Goal: Task Accomplishment & Management: Manage account settings

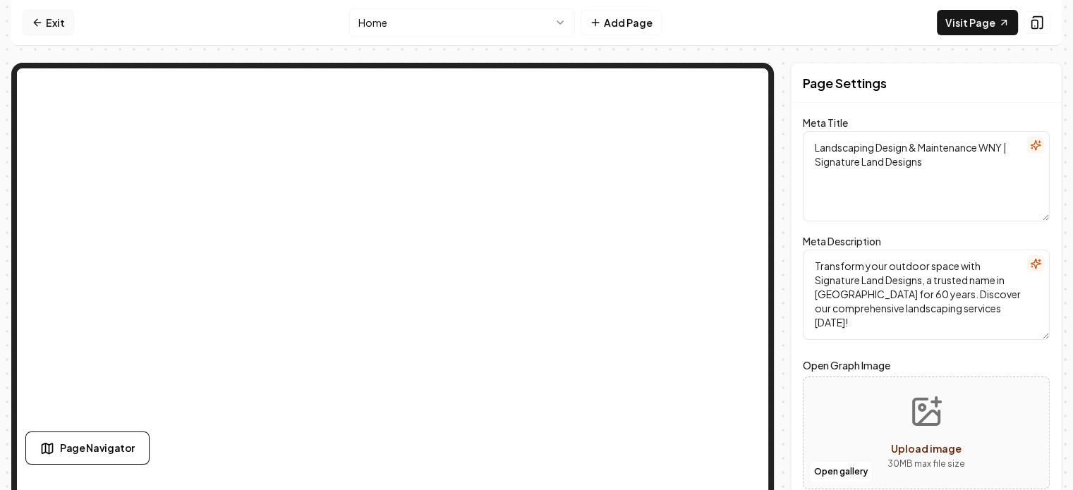
click at [35, 20] on icon at bounding box center [37, 22] width 11 height 11
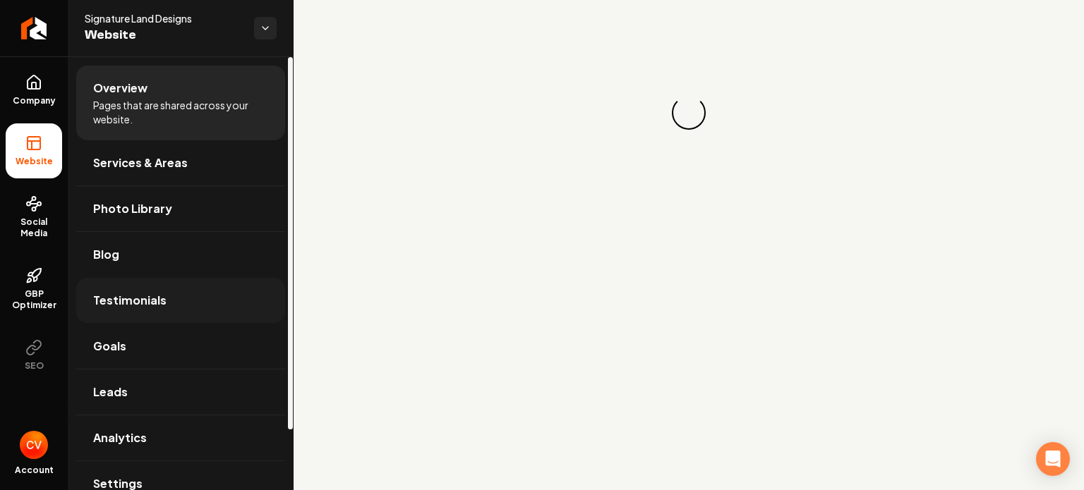
click at [164, 280] on link "Testimonials" at bounding box center [180, 300] width 209 height 45
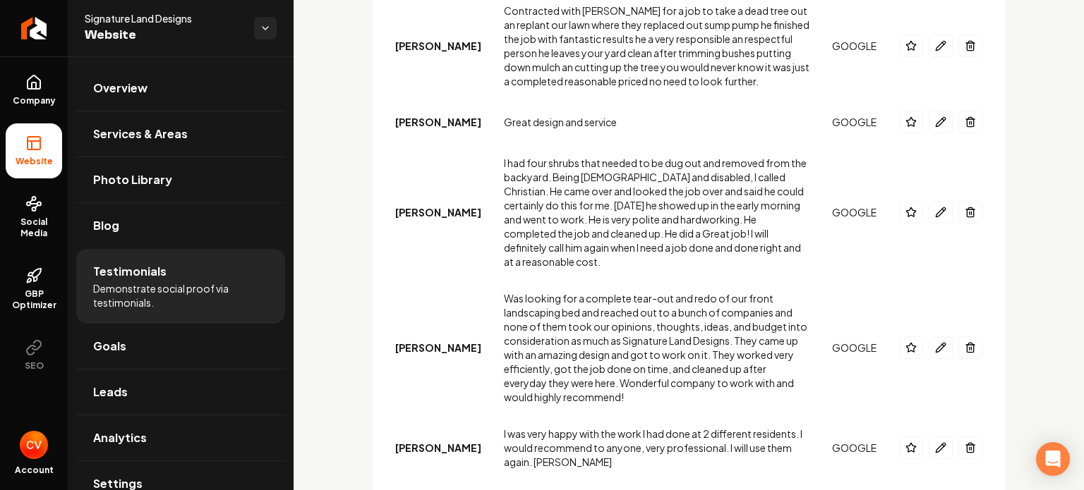
scroll to position [820, 0]
click at [942, 343] on icon "Main content area" at bounding box center [943, 344] width 2 height 2
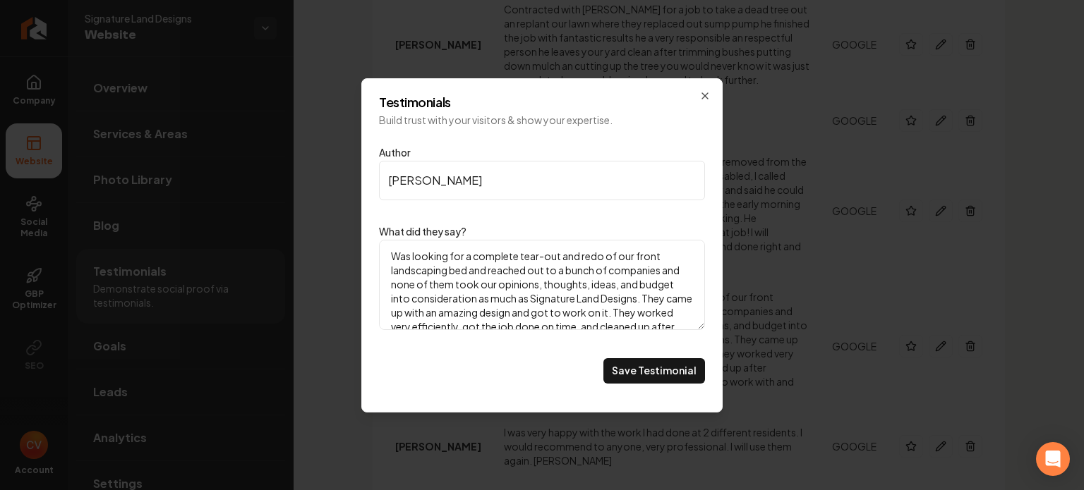
click at [609, 318] on textarea "Was looking for a complete tear-out and redo of our front landscaping bed and r…" at bounding box center [542, 285] width 326 height 90
click at [635, 285] on textarea "Was looking for a complete tear-out and redo of our front landscaping bed and r…" at bounding box center [542, 285] width 326 height 90
click at [607, 282] on textarea "Was looking for a complete tear-out and redo of our front landscaping bed and r…" at bounding box center [542, 285] width 326 height 90
type textarea "Was looking for a complete tear-out and redo of our front landscaping bed and r…"
click at [708, 93] on icon "Main content area" at bounding box center [705, 96] width 6 height 6
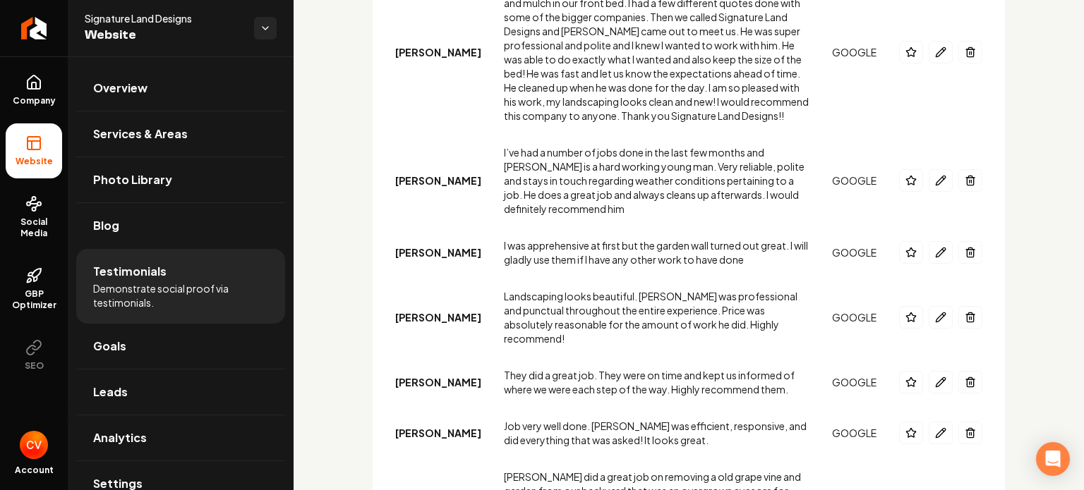
scroll to position [1194, 0]
click at [905, 376] on icon "Main content area" at bounding box center [910, 381] width 11 height 11
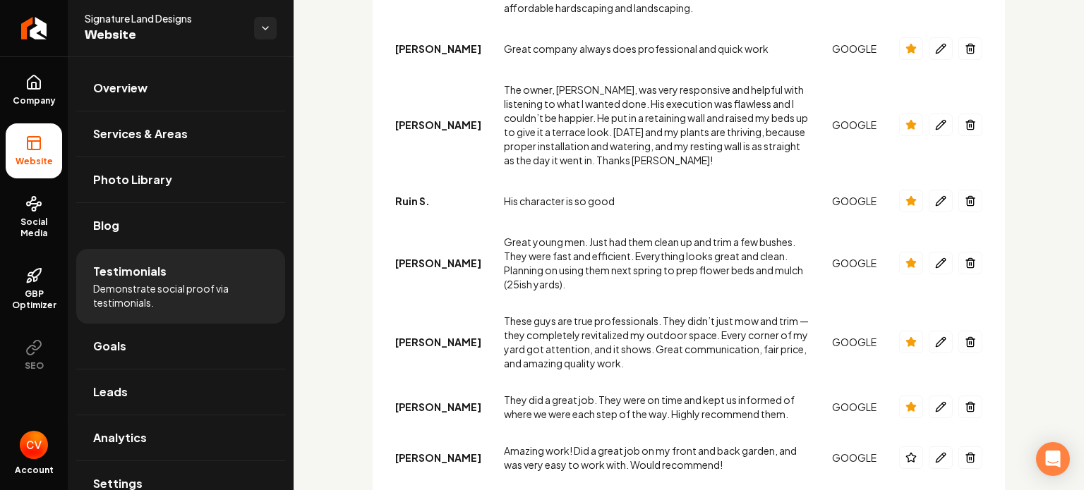
scroll to position [201, 0]
click at [940, 330] on button "Main content area" at bounding box center [940, 341] width 24 height 23
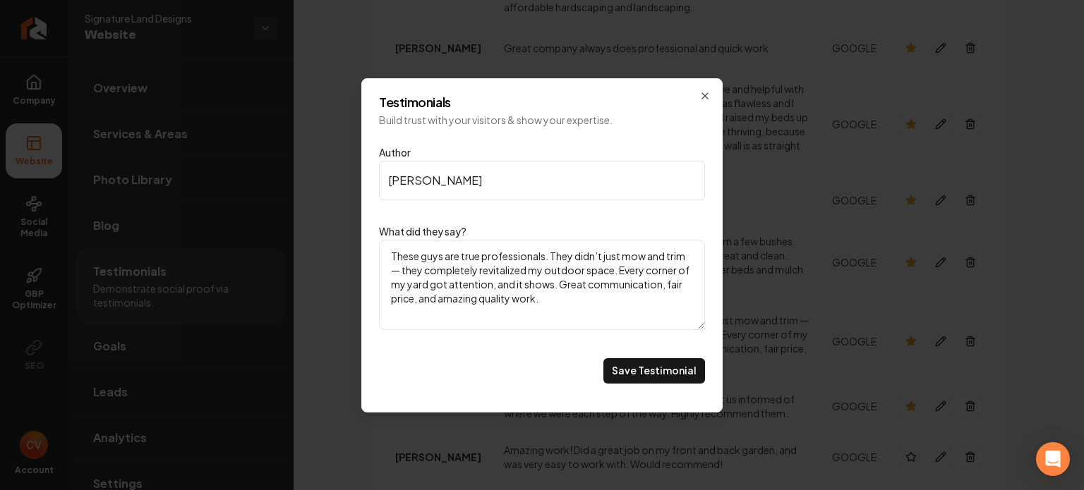
click at [636, 256] on textarea "These guys are true professionals. They didn’t just mow and trim — they complet…" at bounding box center [542, 285] width 326 height 90
drag, startPoint x: 404, startPoint y: 269, endPoint x: 555, endPoint y: 250, distance: 152.1
click at [555, 250] on textarea "These guys are true professionals. They didn’t just mow and trim — they complet…" at bounding box center [542, 285] width 326 height 90
click at [579, 305] on textarea "These guys are true professionals. They completely revitalized my outdoor space…" at bounding box center [542, 285] width 326 height 90
type textarea "These guys are true professionals. They completely revitalized my outdoor space…"
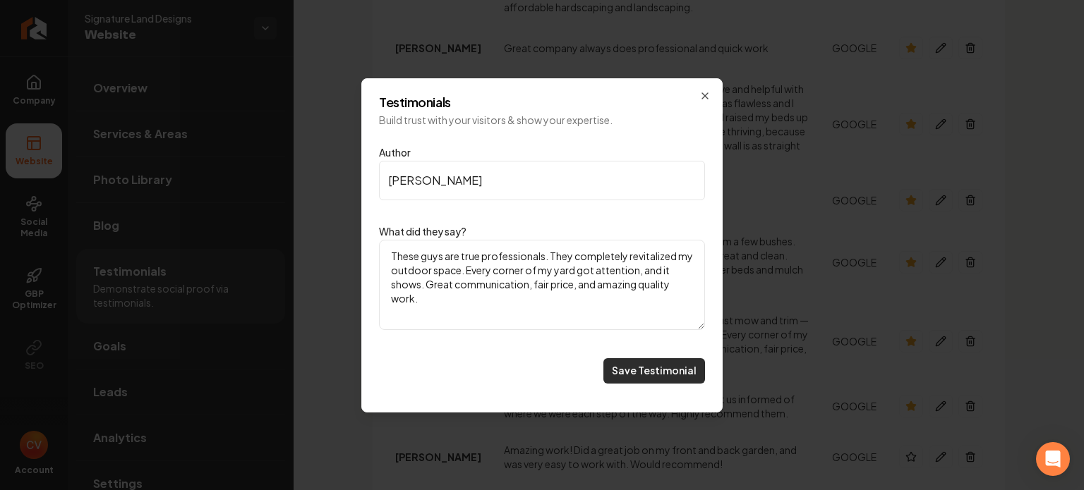
click at [658, 372] on button "Save Testimonial" at bounding box center [654, 370] width 102 height 25
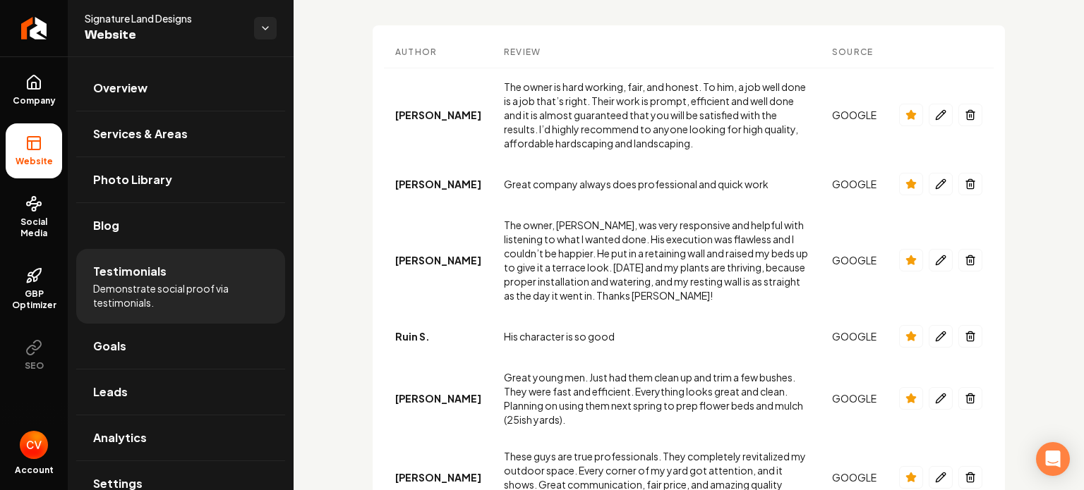
scroll to position [63, 0]
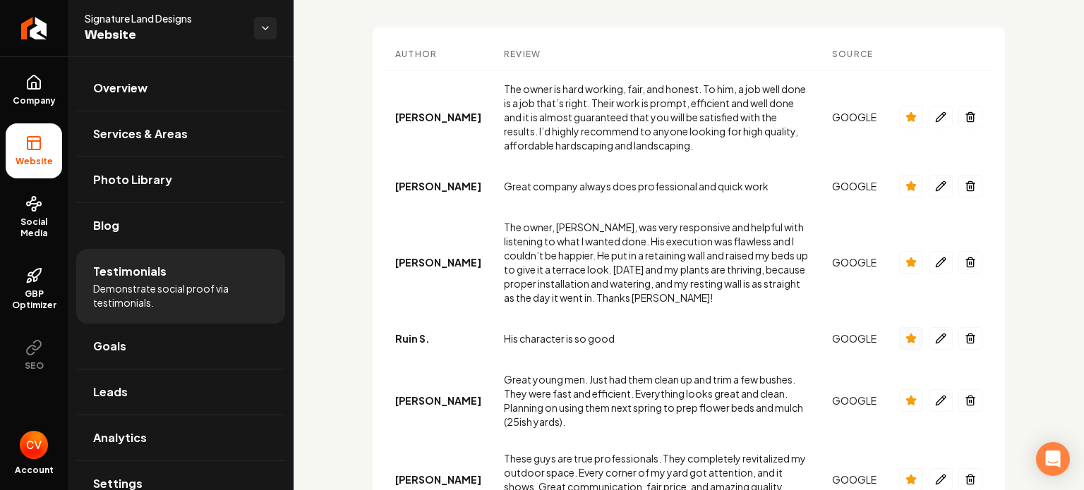
click at [906, 341] on icon "Main content area" at bounding box center [910, 338] width 9 height 9
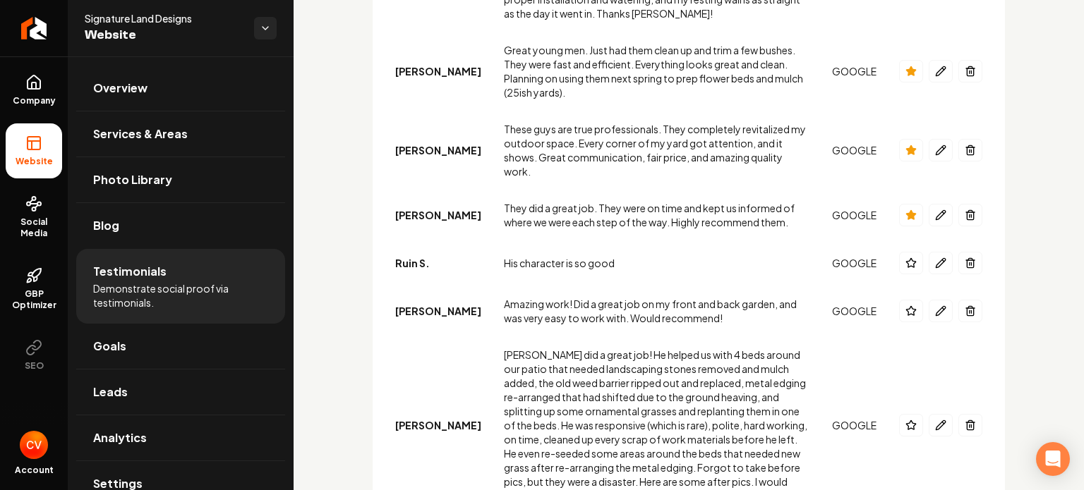
scroll to position [348, 0]
click at [905, 419] on icon "Main content area" at bounding box center [910, 424] width 11 height 11
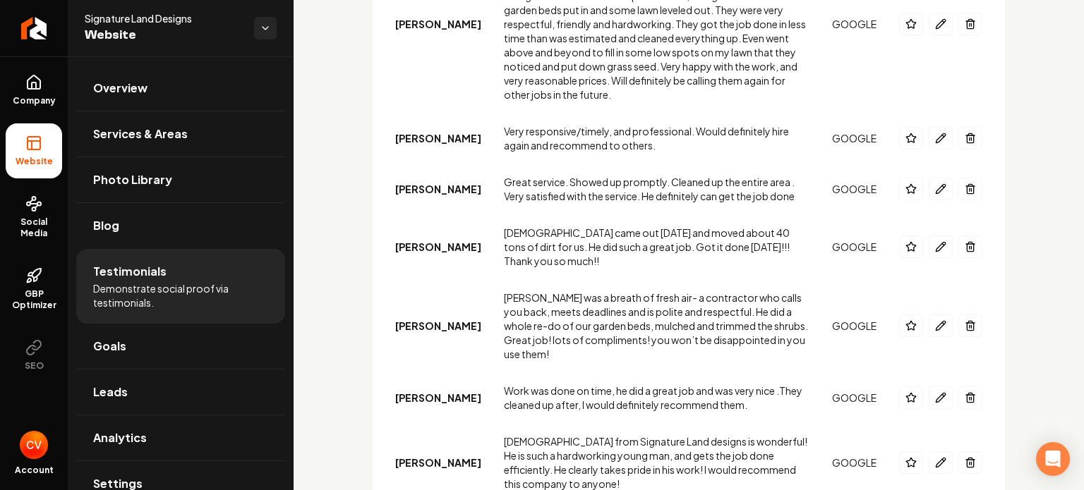
scroll to position [1872, 0]
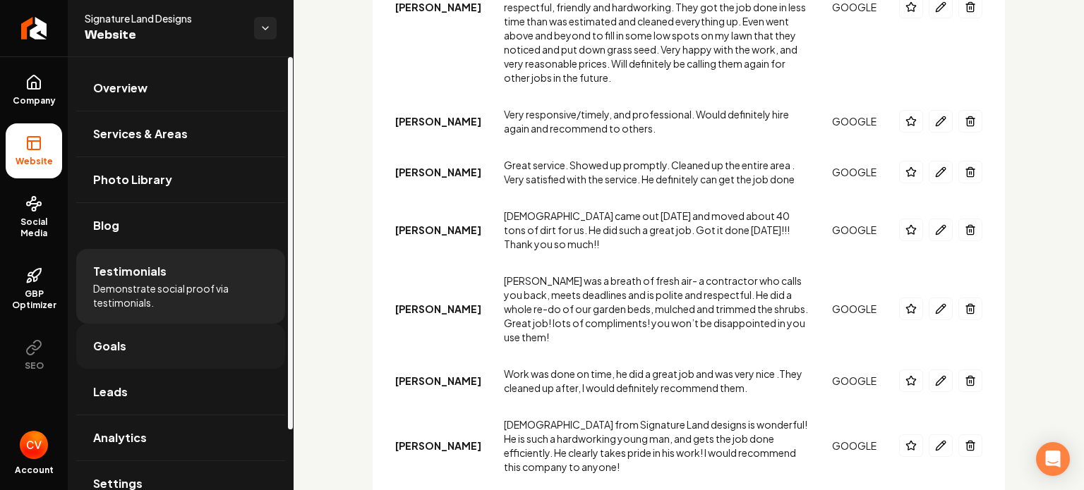
click at [192, 351] on link "Goals" at bounding box center [180, 346] width 209 height 45
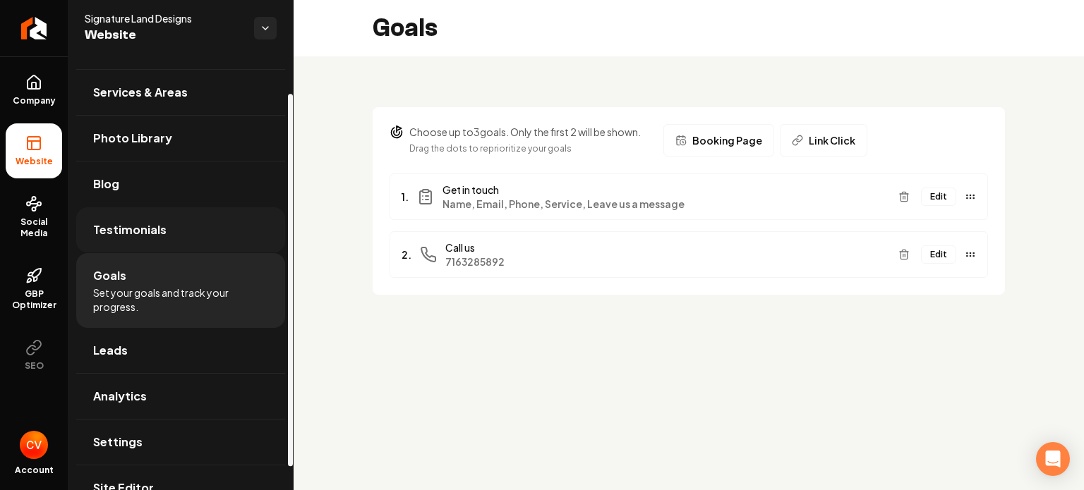
scroll to position [44, 0]
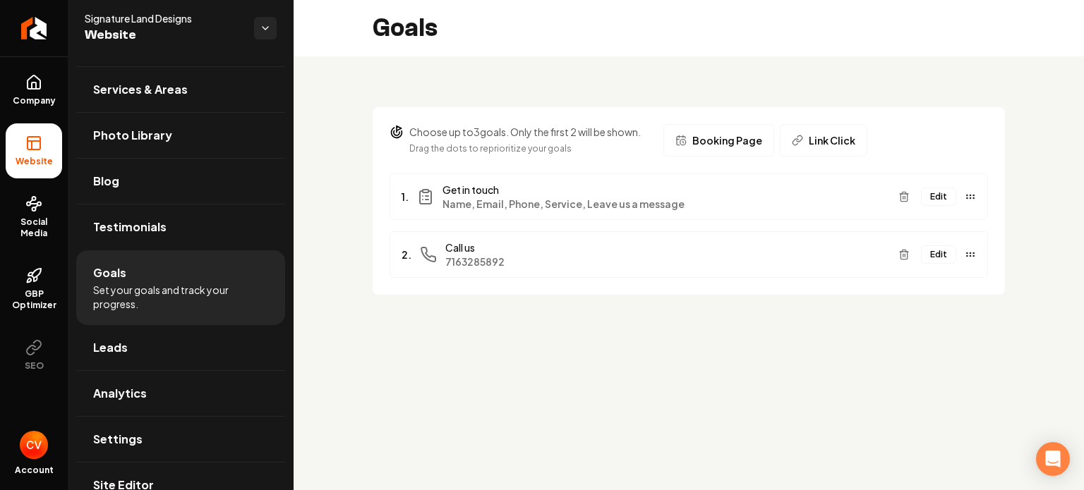
click at [939, 195] on button "Edit" at bounding box center [938, 197] width 35 height 18
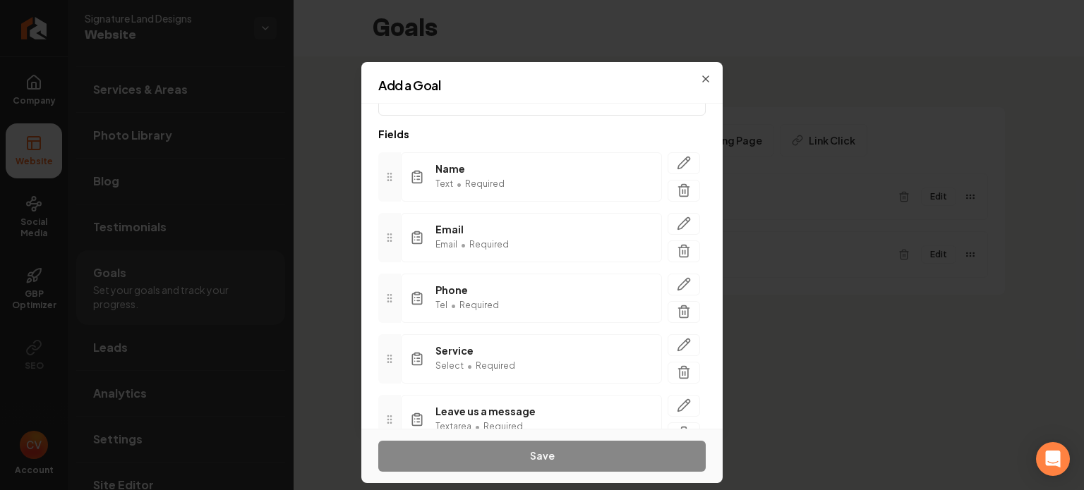
scroll to position [59, 0]
click at [677, 344] on icon "button" at bounding box center [684, 344] width 14 height 14
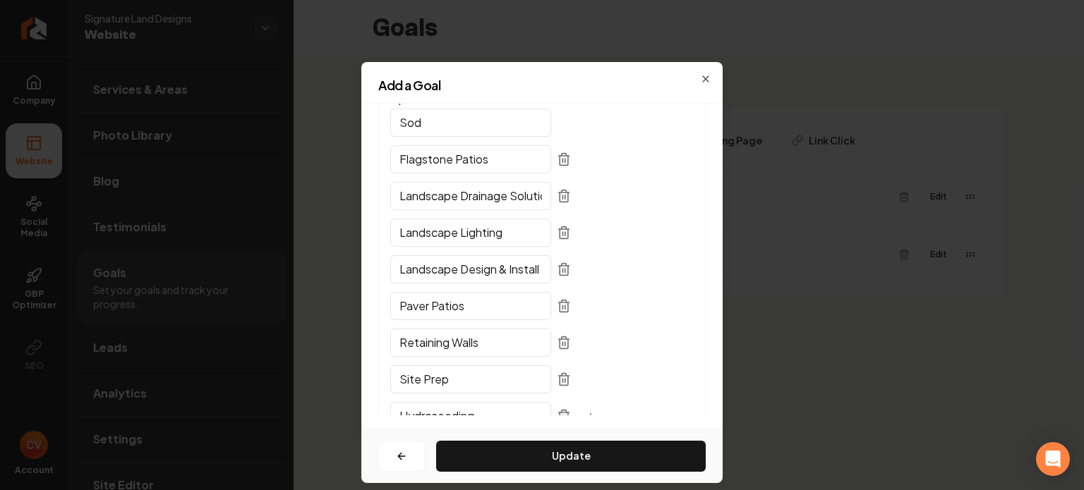
scroll to position [201, 0]
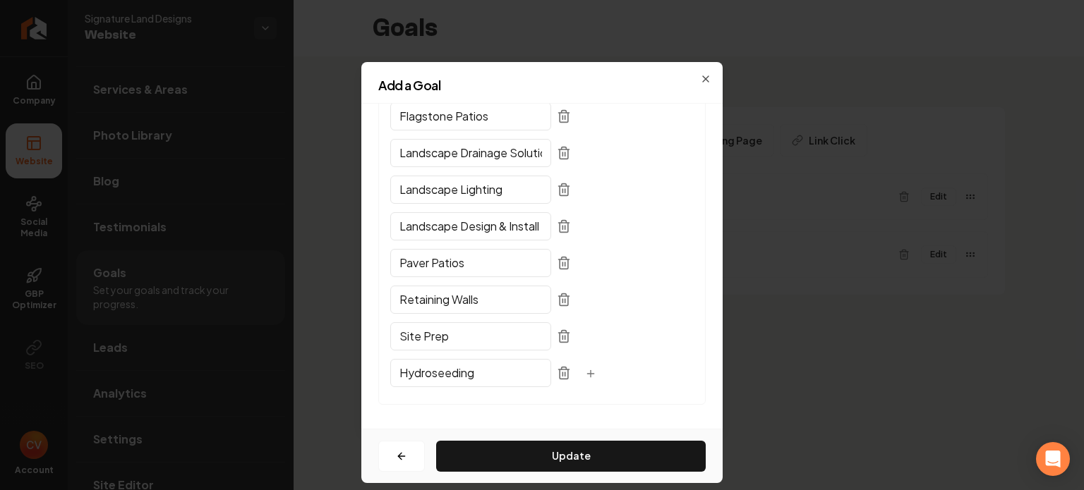
click at [454, 261] on input "Paver Patios" at bounding box center [470, 263] width 161 height 28
click at [471, 261] on input "Paver Patios" at bounding box center [470, 264] width 161 height 28
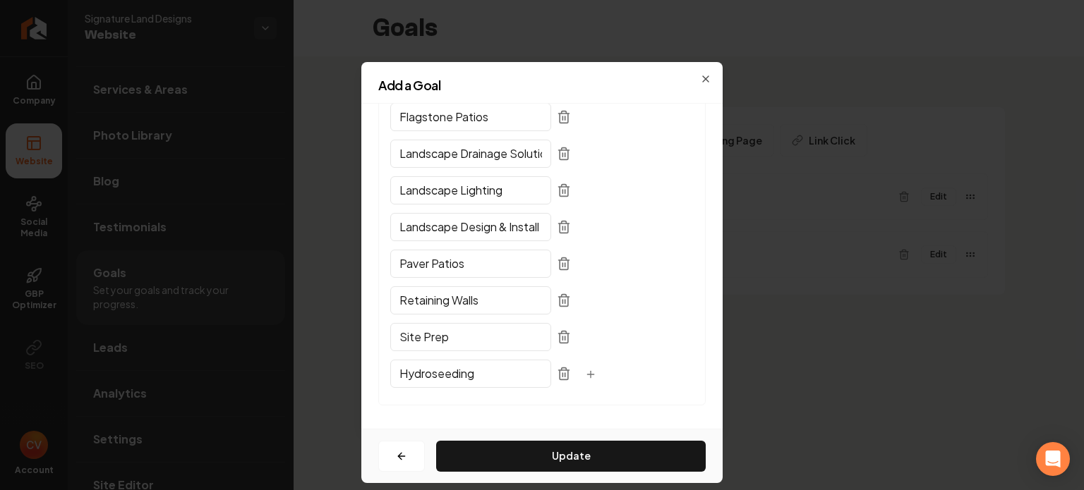
click at [471, 262] on input "Paver Patios" at bounding box center [470, 264] width 161 height 28
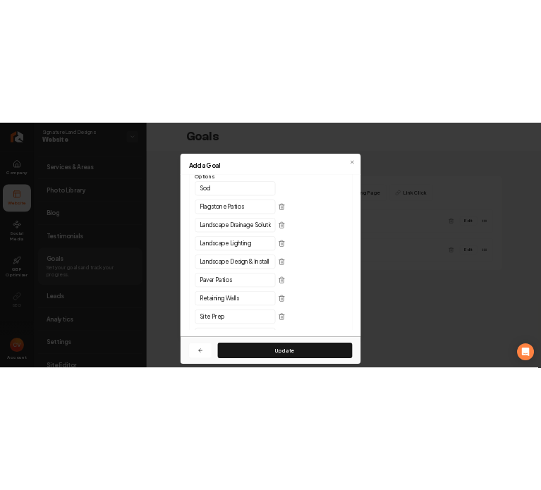
scroll to position [144, 0]
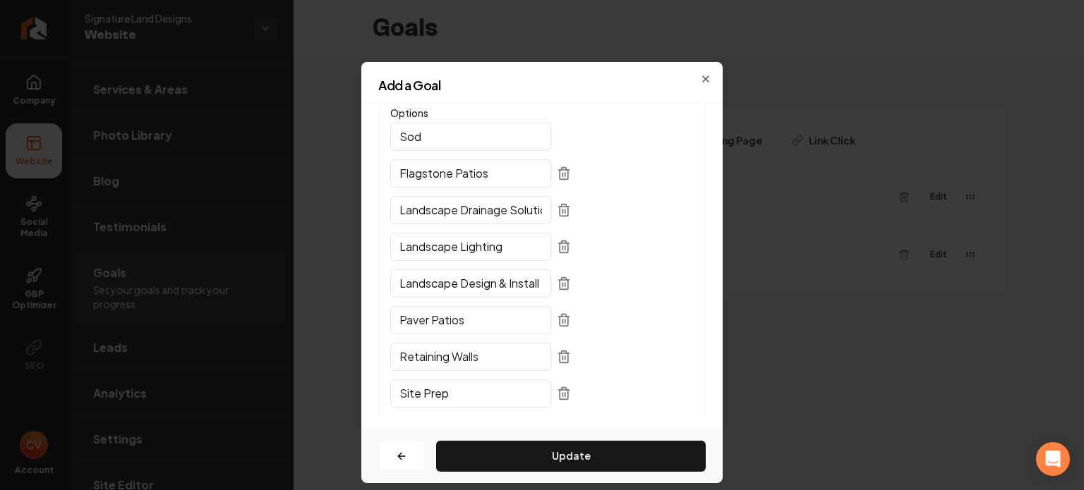
click at [497, 261] on div "Landscape Lighting" at bounding box center [541, 251] width 303 height 31
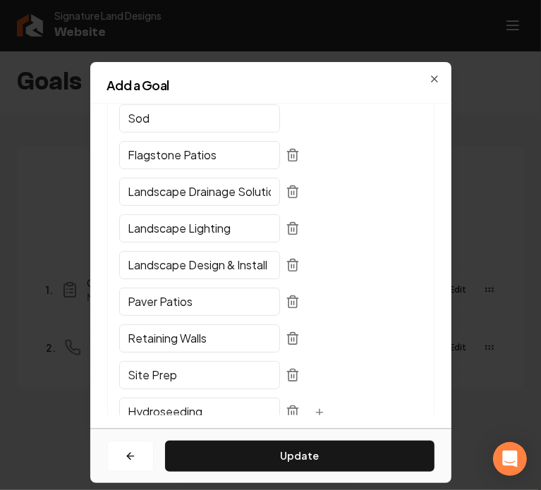
scroll to position [164, 0]
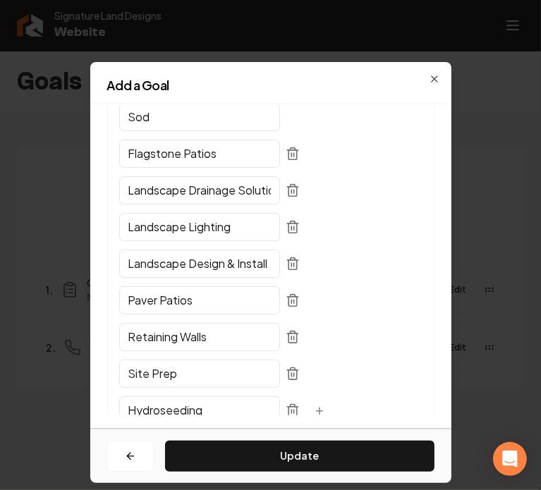
click at [187, 122] on input "Sod" at bounding box center [199, 117] width 161 height 28
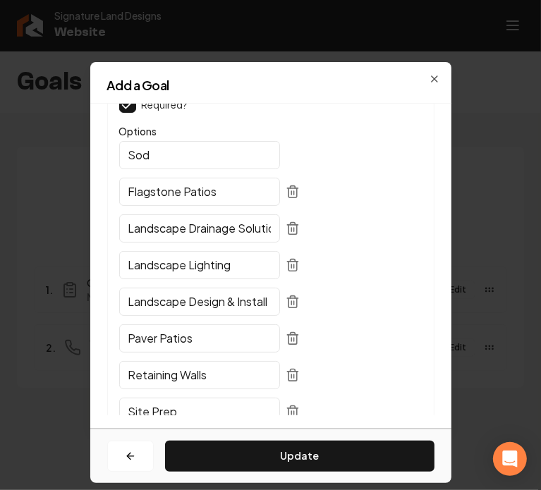
scroll to position [133, 0]
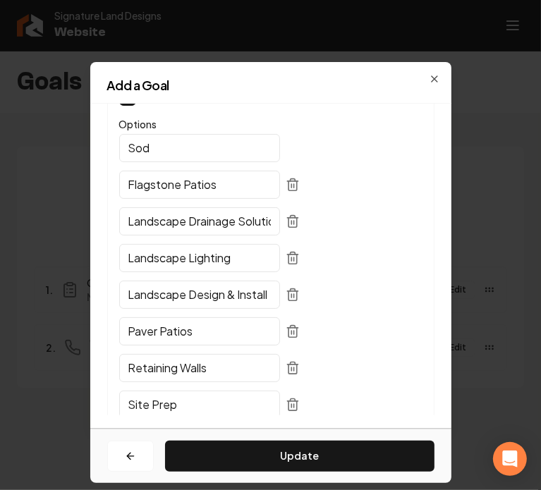
click at [192, 301] on input "Landscape Design & Install" at bounding box center [199, 295] width 161 height 28
click at [176, 146] on input "Sod" at bounding box center [199, 148] width 161 height 28
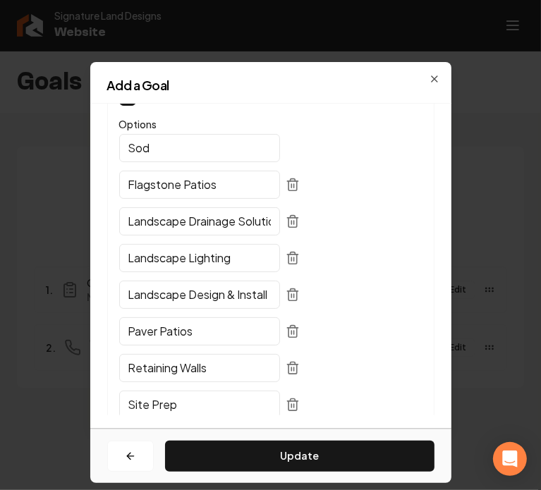
paste input "Landscape Design & Install"
click at [155, 147] on input "Landscape Design & Install" at bounding box center [199, 148] width 161 height 28
type input "Landscape Design & Install"
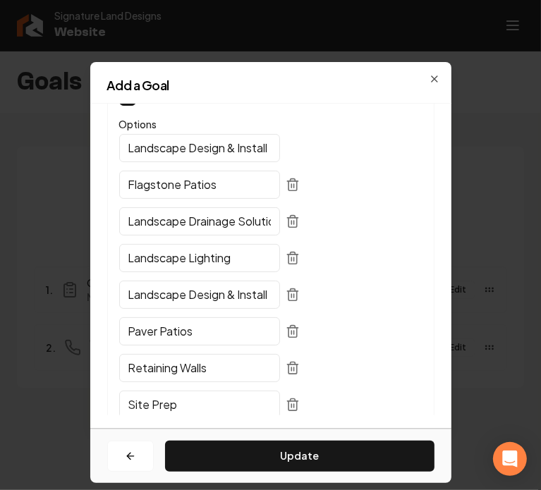
click at [180, 186] on input "Flagstone Patios" at bounding box center [199, 185] width 161 height 28
click at [189, 230] on input "Landscape Drainage Solutions" at bounding box center [199, 221] width 161 height 28
click at [193, 219] on input "Landscape Drainage Solutions" at bounding box center [199, 221] width 161 height 28
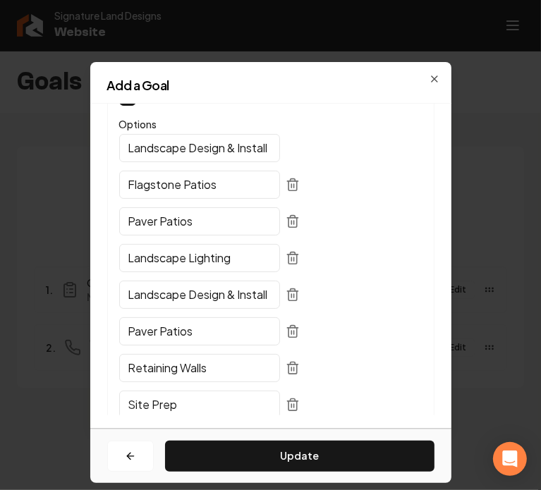
type input "Paver Patios"
click at [229, 191] on input "Flagstone Patios" at bounding box center [199, 185] width 161 height 28
type input "Flagstone Patio"
click at [222, 222] on input "Paver Patios" at bounding box center [199, 221] width 161 height 28
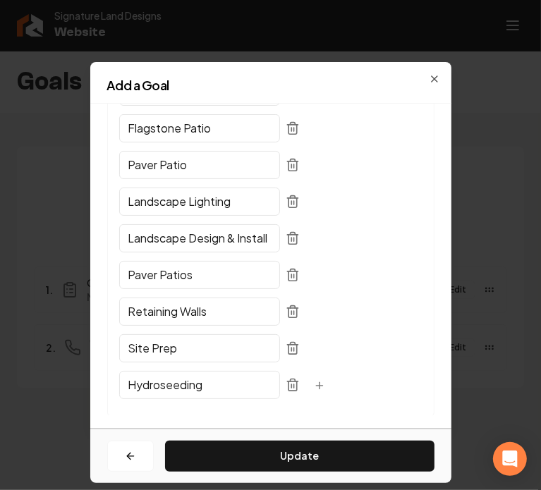
scroll to position [189, 0]
type input "Paver Patio"
click at [194, 196] on input "Landscape Lighting" at bounding box center [199, 202] width 161 height 28
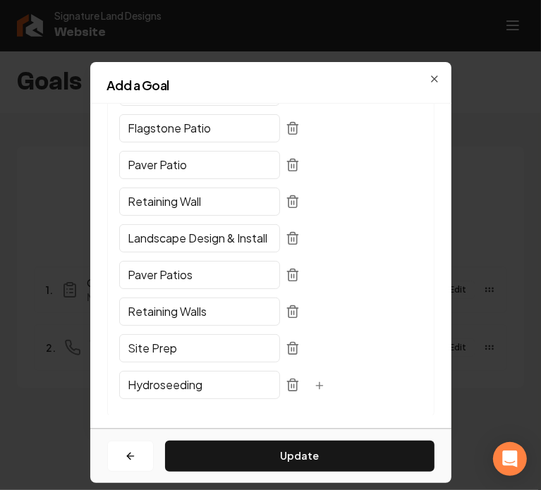
type input "Retaining Wall"
click at [202, 248] on input "Landscape Design & Install" at bounding box center [199, 238] width 161 height 28
type input "Hydroseeding"
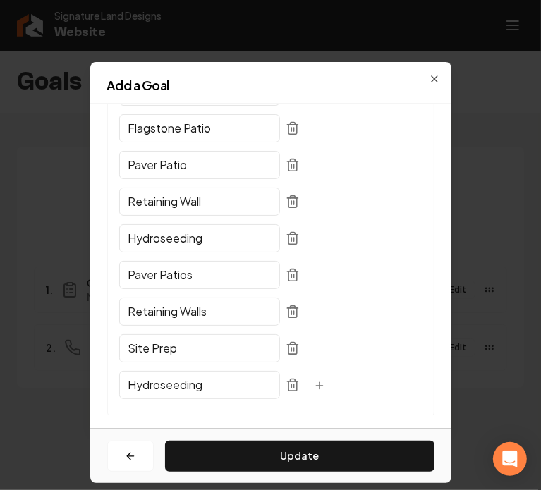
click at [189, 269] on input "Paver Patios" at bounding box center [199, 275] width 161 height 28
type input "Sod"
click at [191, 313] on input "Retaining Walls" at bounding box center [199, 312] width 161 height 28
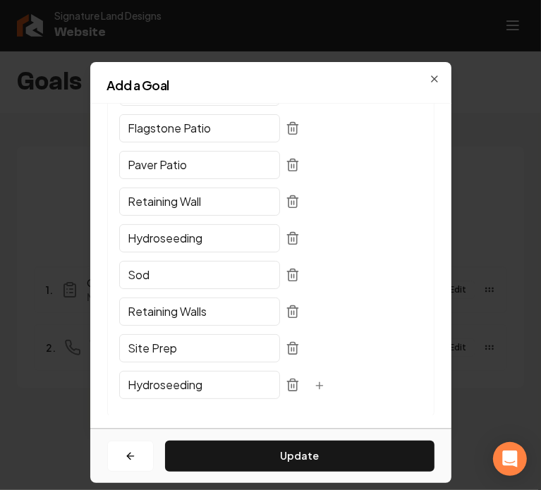
click at [191, 313] on input "Retaining Walls" at bounding box center [199, 312] width 161 height 28
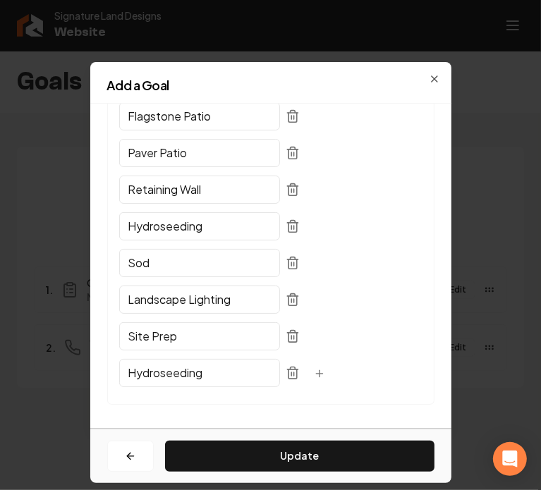
type input "Landscape Lighting"
click at [195, 338] on input "Site Prep" at bounding box center [199, 336] width 161 height 28
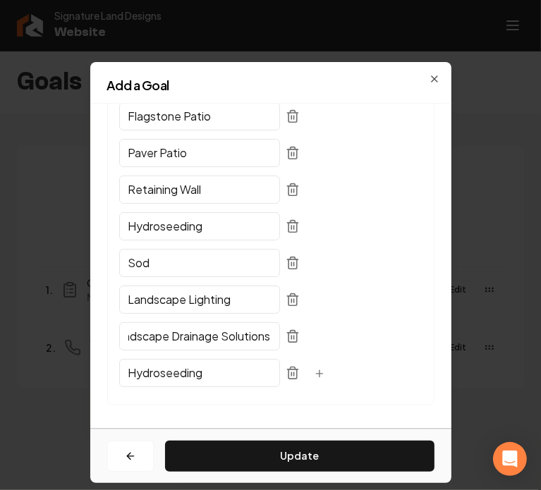
type input "Landscape Drainage Solutions"
click at [192, 368] on input "Hydroseeding" at bounding box center [199, 373] width 161 height 28
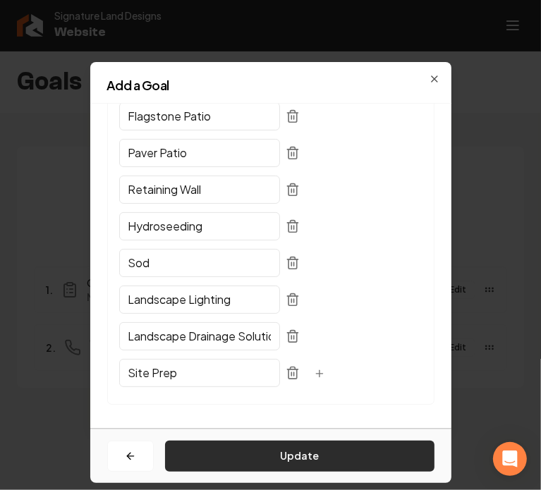
type input "Site Prep"
click at [325, 448] on button "Update" at bounding box center [300, 456] width 270 height 31
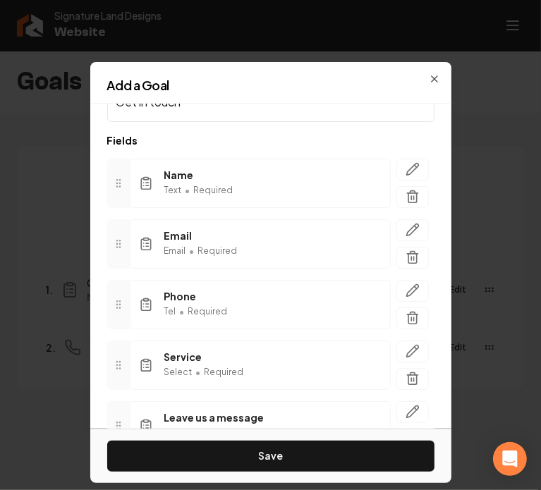
scroll to position [126, 0]
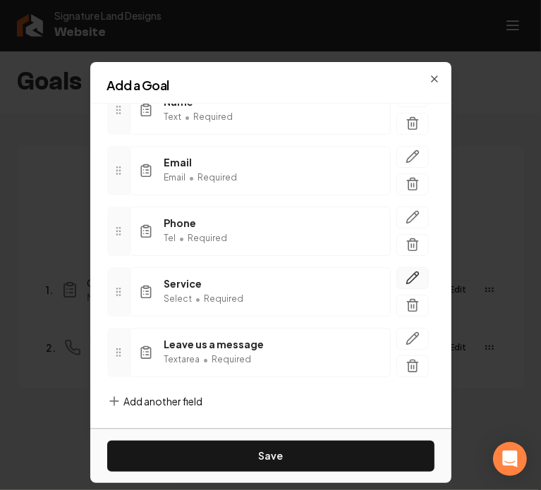
click at [406, 275] on icon "button" at bounding box center [412, 278] width 12 height 12
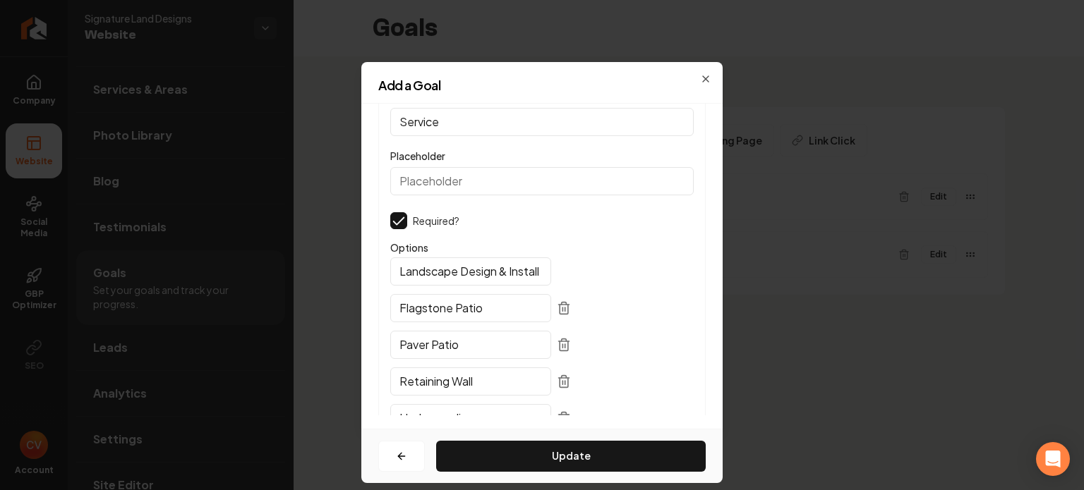
scroll to position [201, 0]
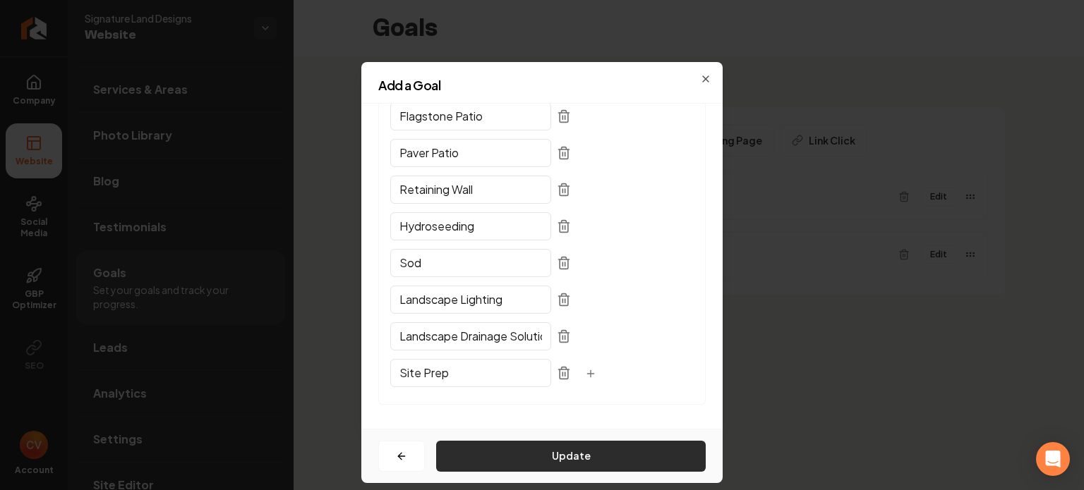
click at [587, 457] on button "Update" at bounding box center [571, 456] width 270 height 31
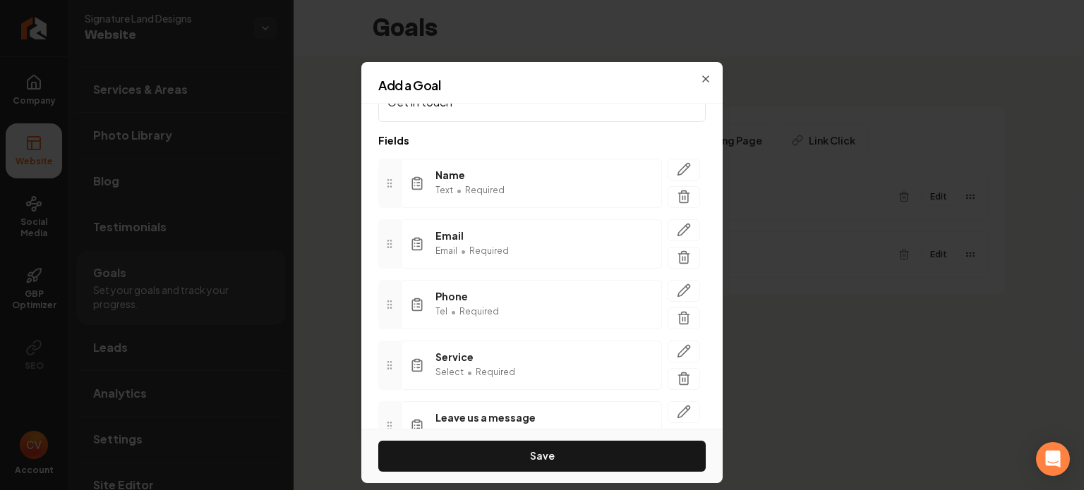
scroll to position [126, 0]
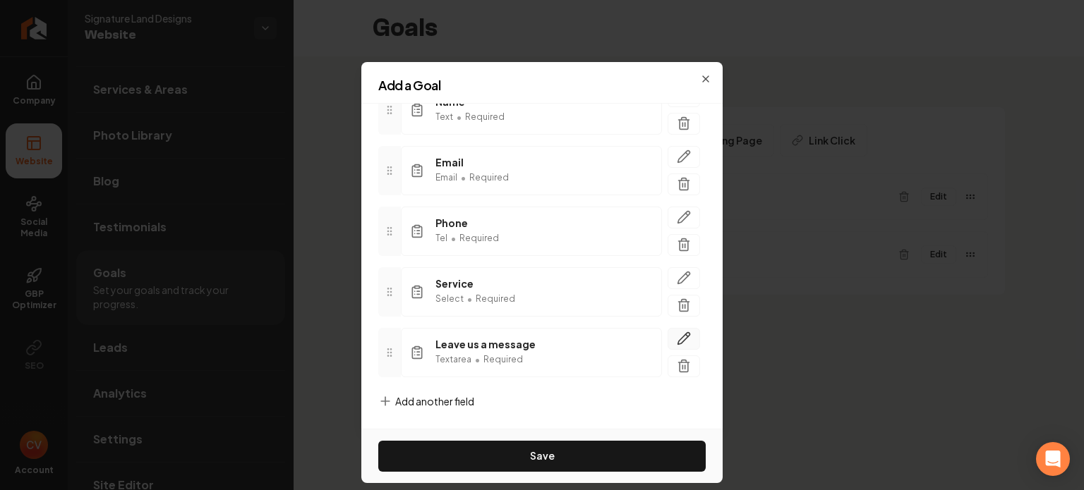
click at [677, 334] on icon "button" at bounding box center [684, 339] width 14 height 14
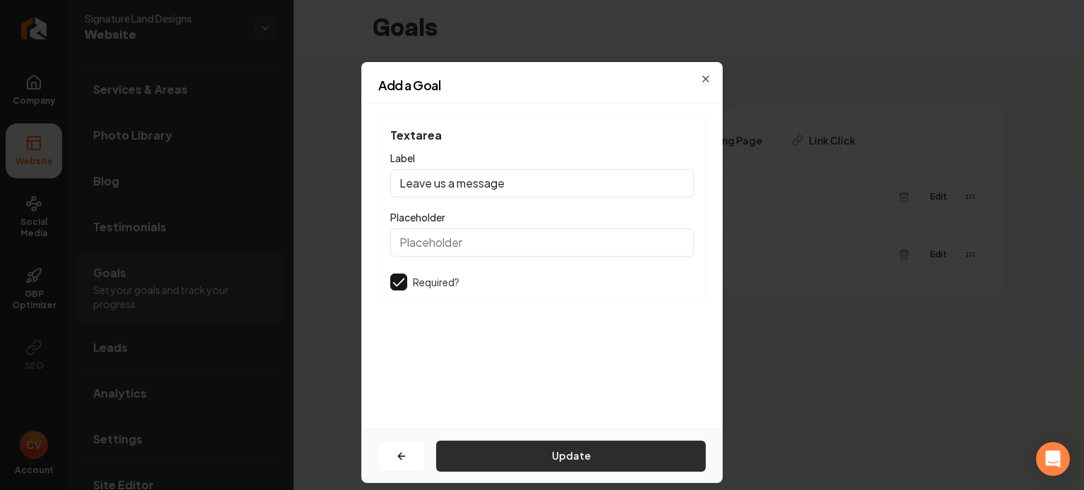
click at [569, 463] on button "Update" at bounding box center [571, 456] width 270 height 31
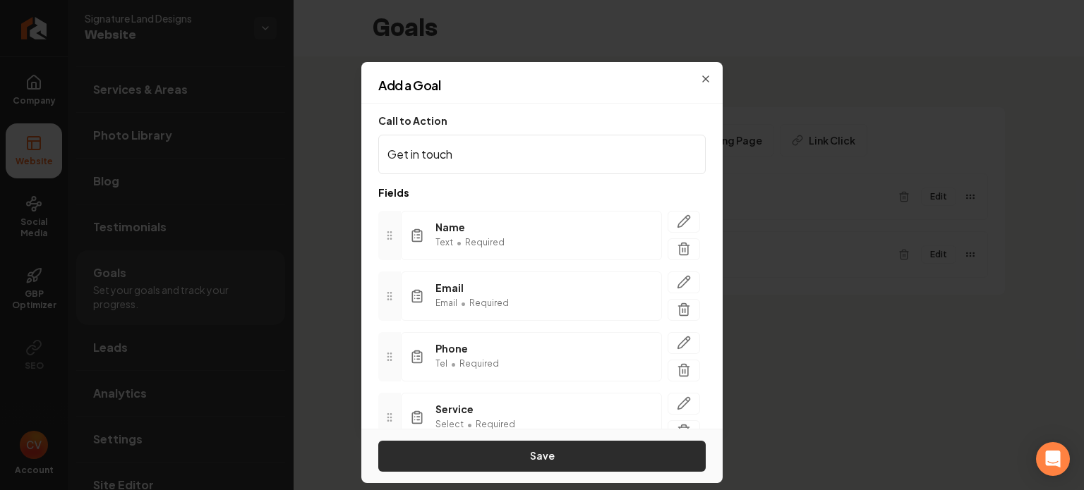
click at [574, 459] on button "Save" at bounding box center [541, 456] width 327 height 31
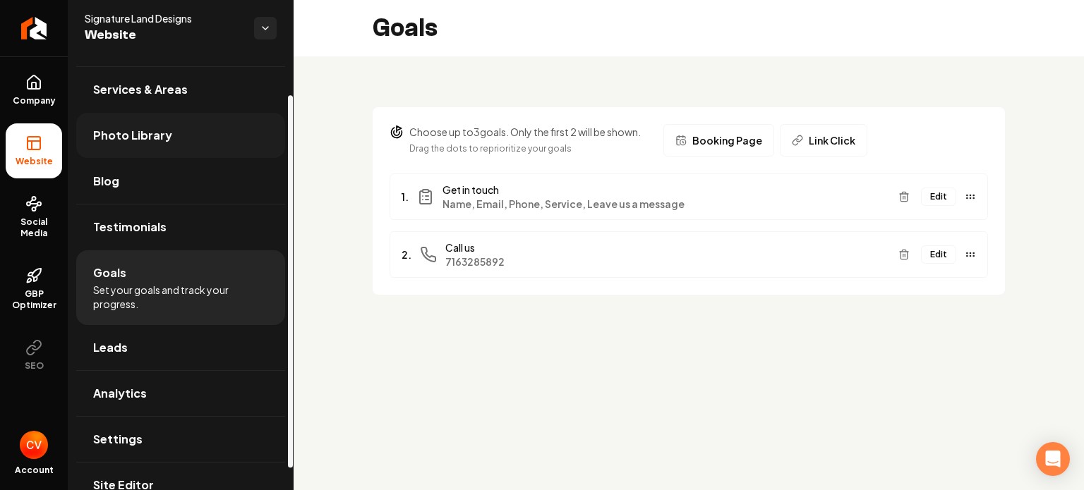
click at [133, 131] on span "Photo Library" at bounding box center [132, 135] width 79 height 17
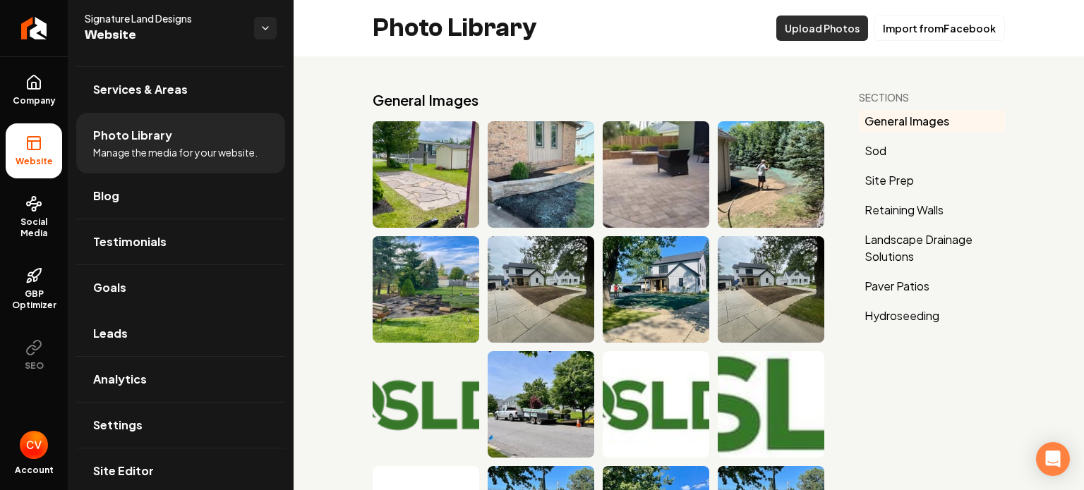
click at [795, 20] on button "Upload Photos" at bounding box center [822, 28] width 92 height 25
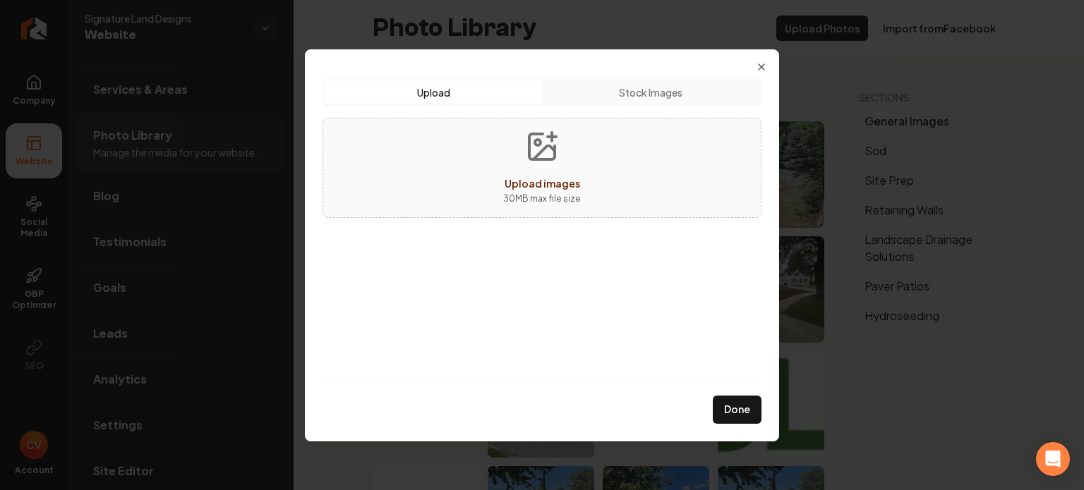
click at [542, 181] on span "Upload images" at bounding box center [541, 183] width 75 height 13
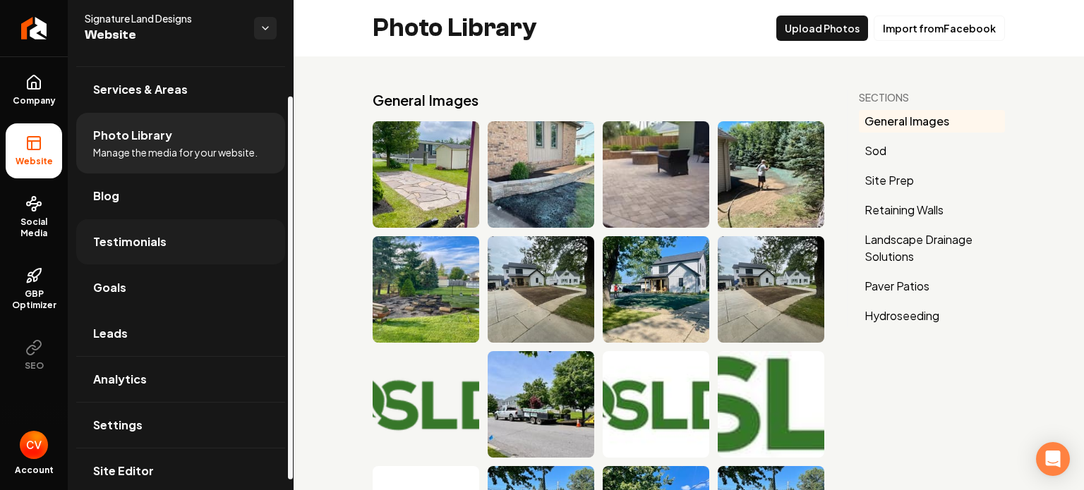
click at [163, 231] on link "Testimonials" at bounding box center [180, 241] width 209 height 45
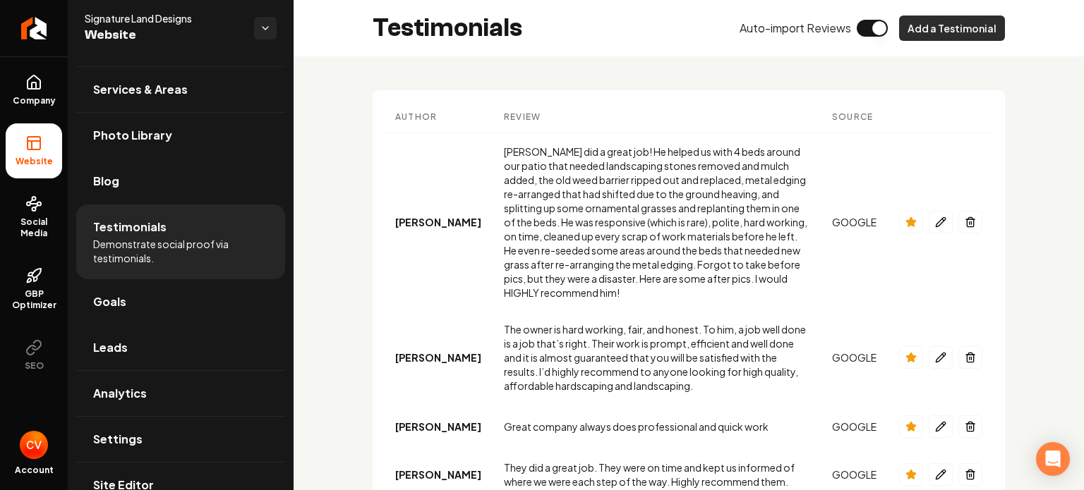
click at [926, 30] on button "Add a Testimonial" at bounding box center [952, 28] width 106 height 25
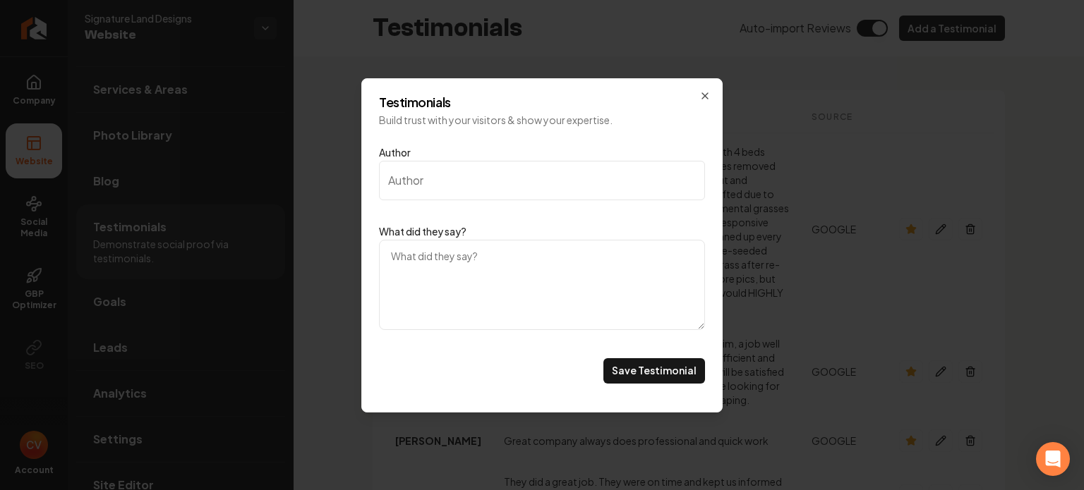
click at [540, 193] on input "Author" at bounding box center [542, 181] width 326 height 40
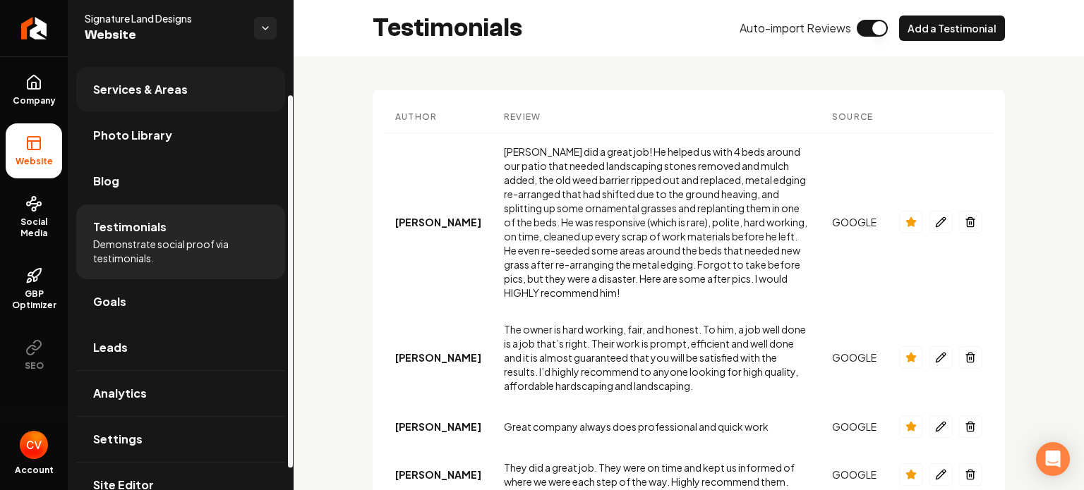
click at [133, 86] on span "Services & Areas" at bounding box center [140, 89] width 95 height 17
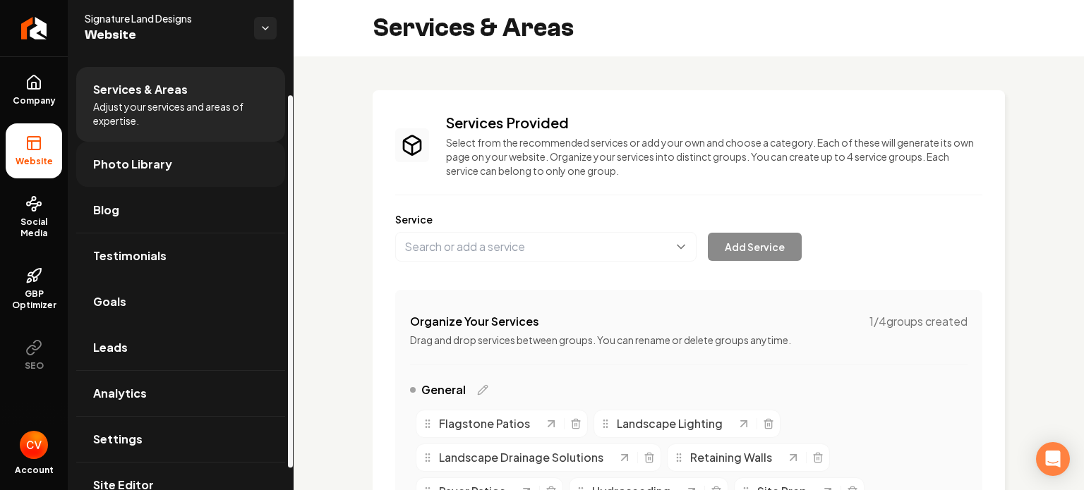
click at [131, 152] on link "Photo Library" at bounding box center [180, 164] width 209 height 45
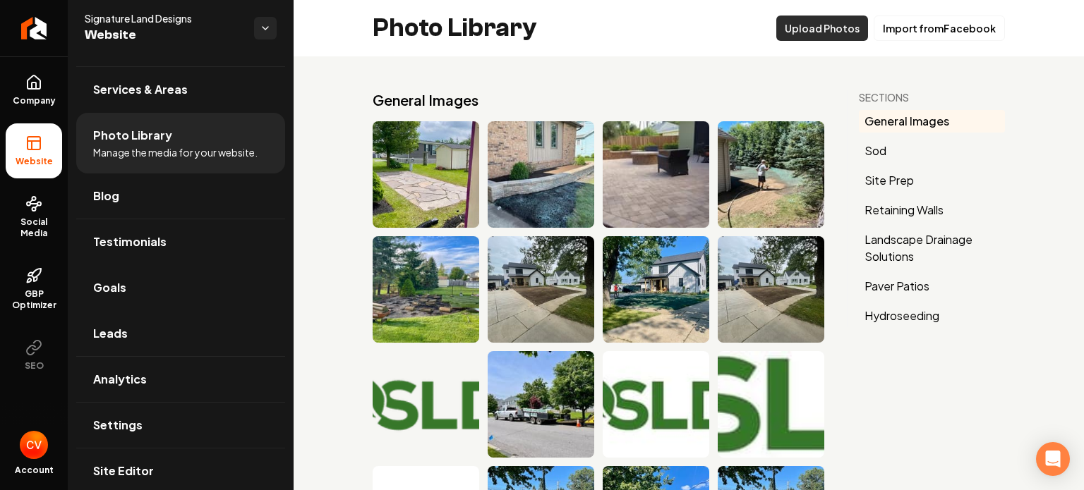
click at [828, 22] on button "Upload Photos" at bounding box center [822, 28] width 92 height 25
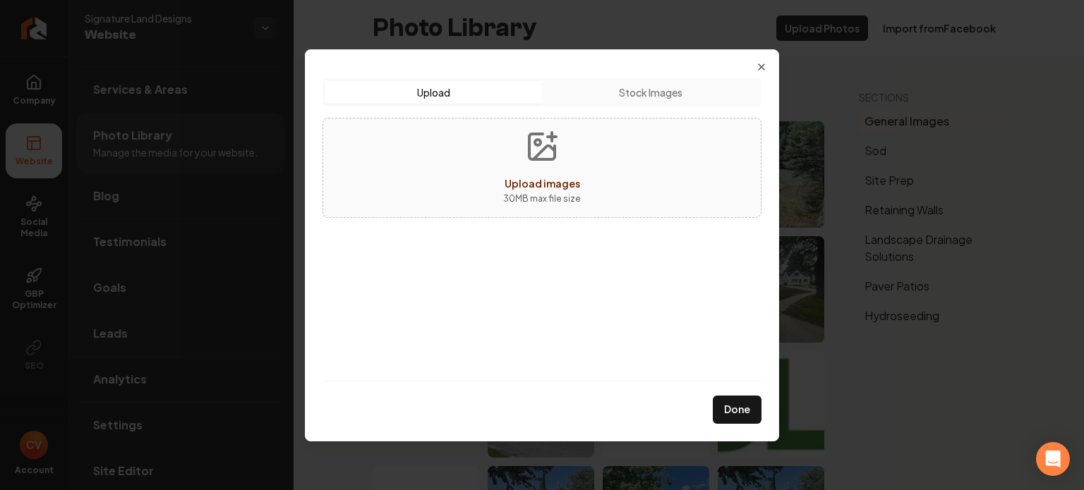
click at [538, 190] on div "Upload images" at bounding box center [541, 183] width 75 height 17
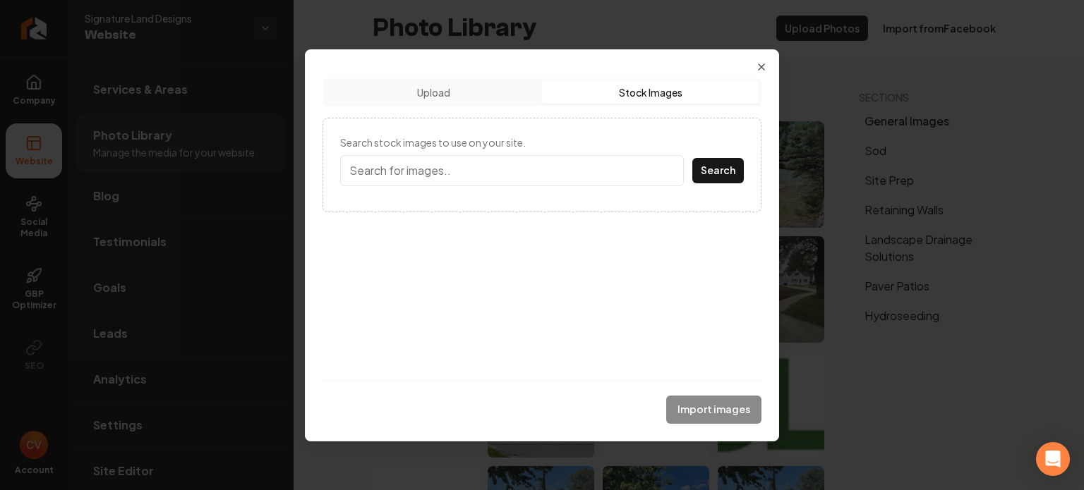
click at [654, 91] on button "Stock Images" at bounding box center [650, 92] width 217 height 23
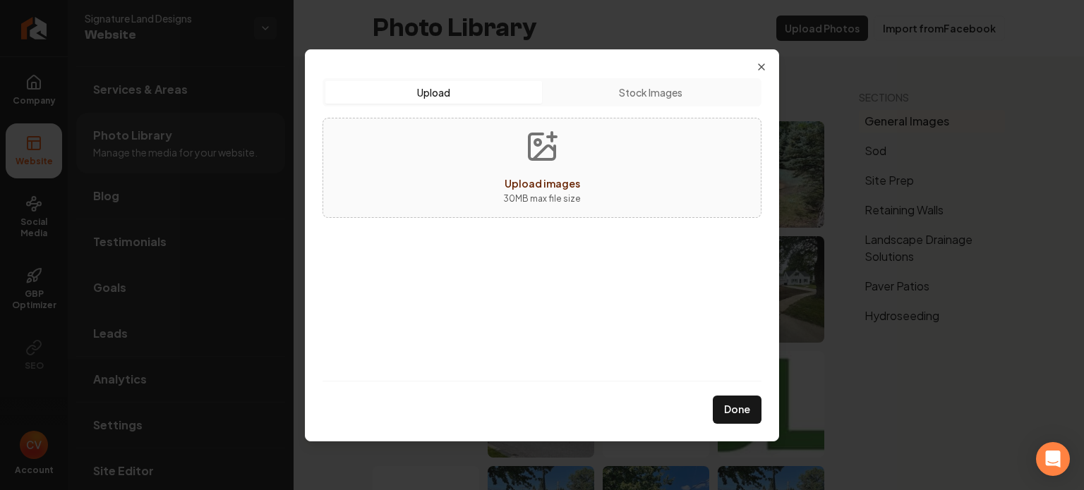
click at [508, 97] on button "Upload" at bounding box center [433, 92] width 217 height 23
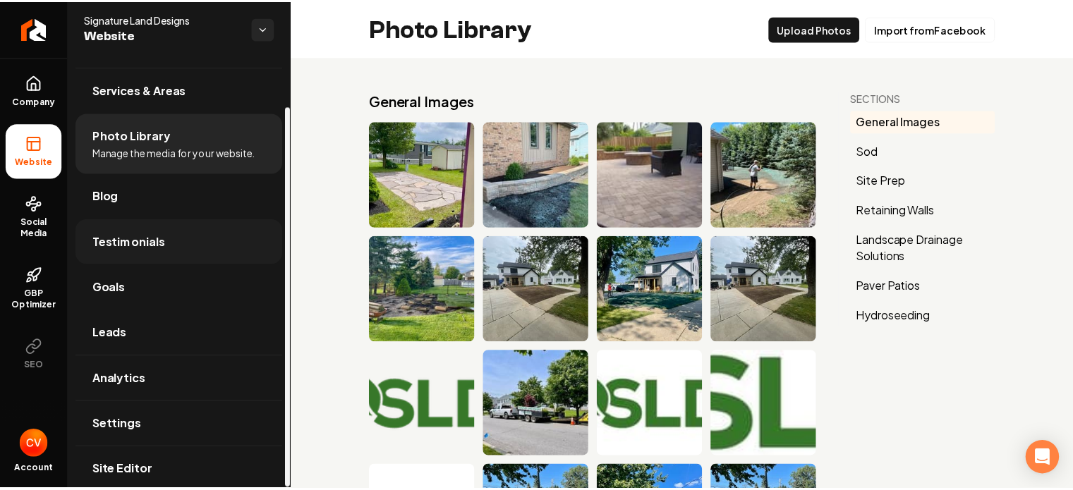
scroll to position [56, 0]
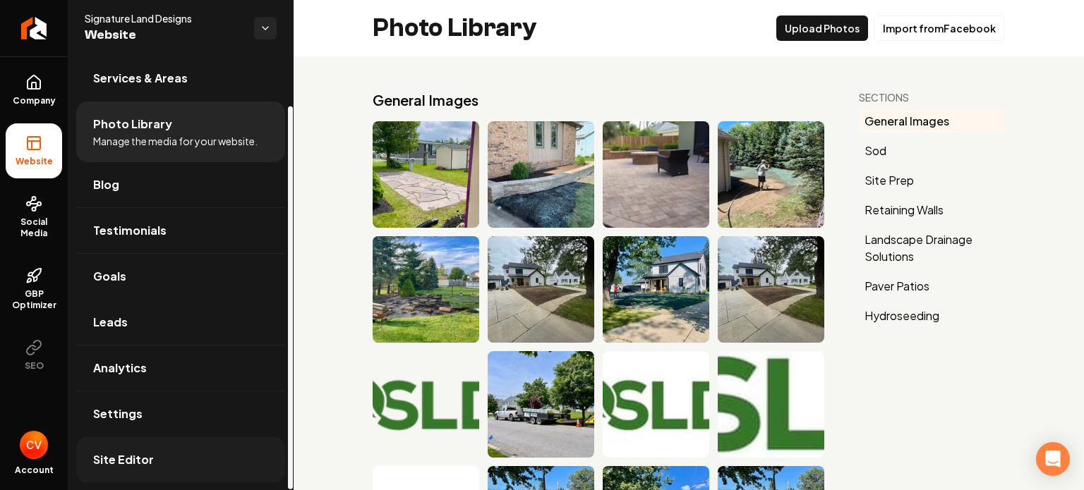
click at [149, 452] on span "Site Editor" at bounding box center [123, 460] width 61 height 17
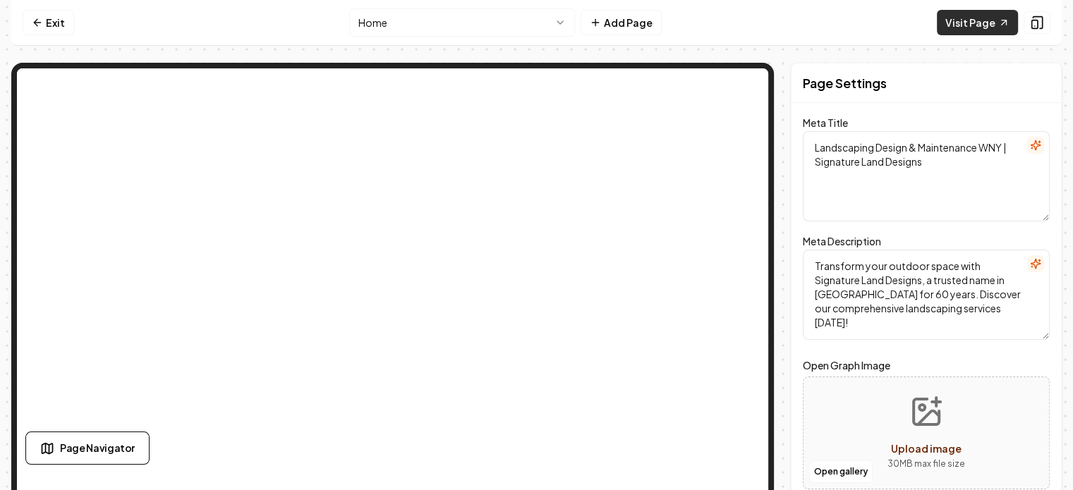
click at [992, 22] on link "Visit Page" at bounding box center [977, 22] width 81 height 25
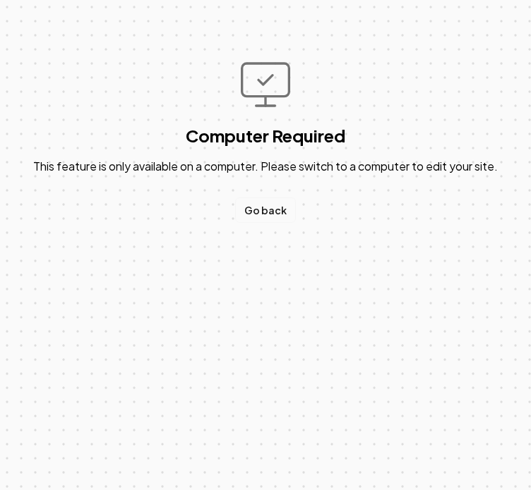
click at [267, 204] on link "Go back" at bounding box center [265, 210] width 61 height 25
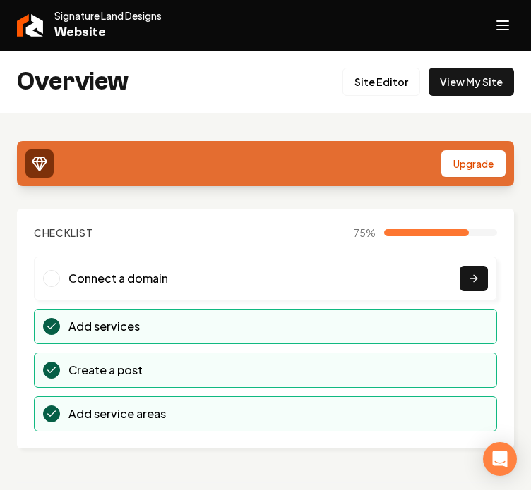
click at [78, 28] on span "Website" at bounding box center [107, 33] width 107 height 20
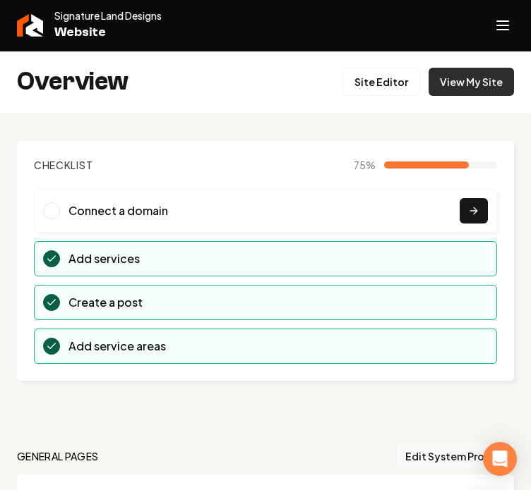
click at [453, 85] on link "View My Site" at bounding box center [470, 82] width 85 height 28
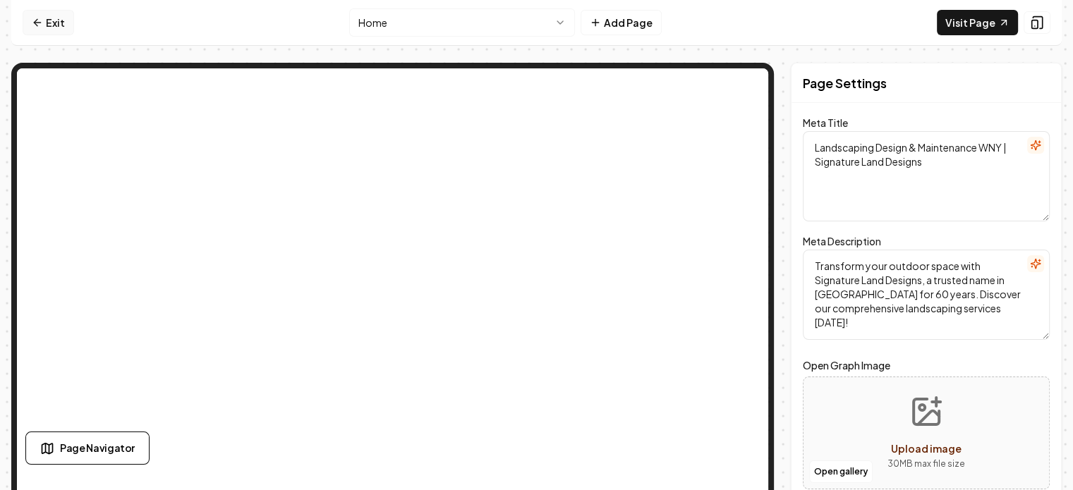
click at [51, 14] on link "Exit" at bounding box center [49, 22] width 52 height 25
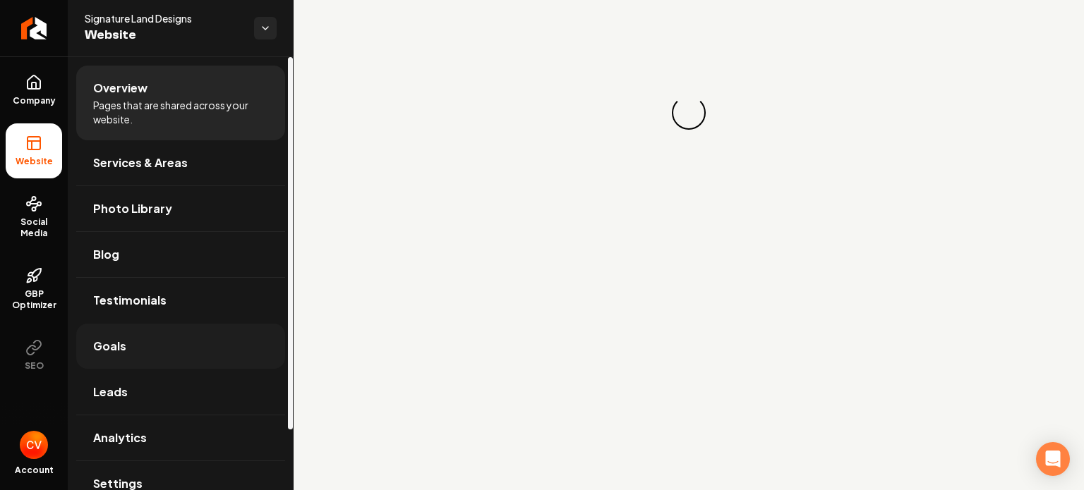
click at [155, 349] on link "Goals" at bounding box center [180, 346] width 209 height 45
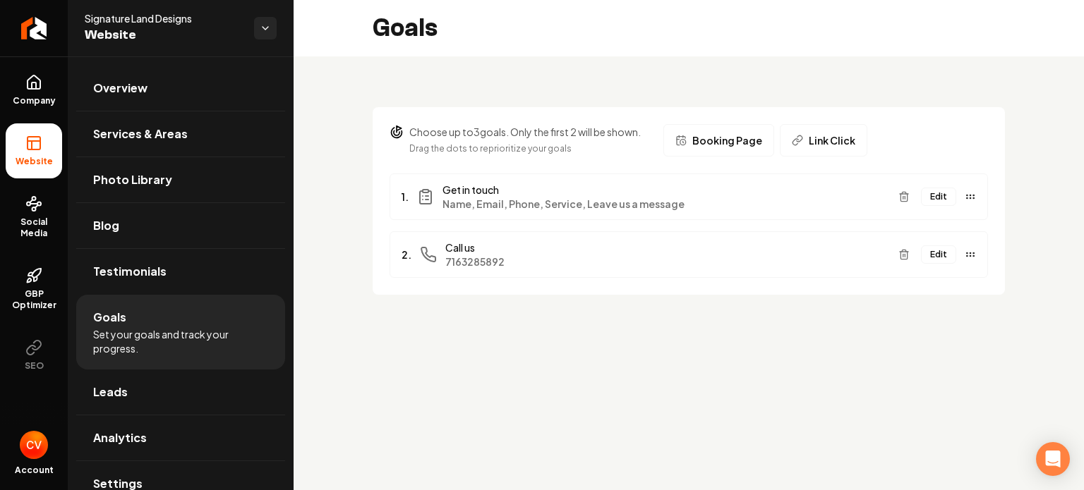
click at [940, 201] on button "Edit" at bounding box center [938, 197] width 35 height 18
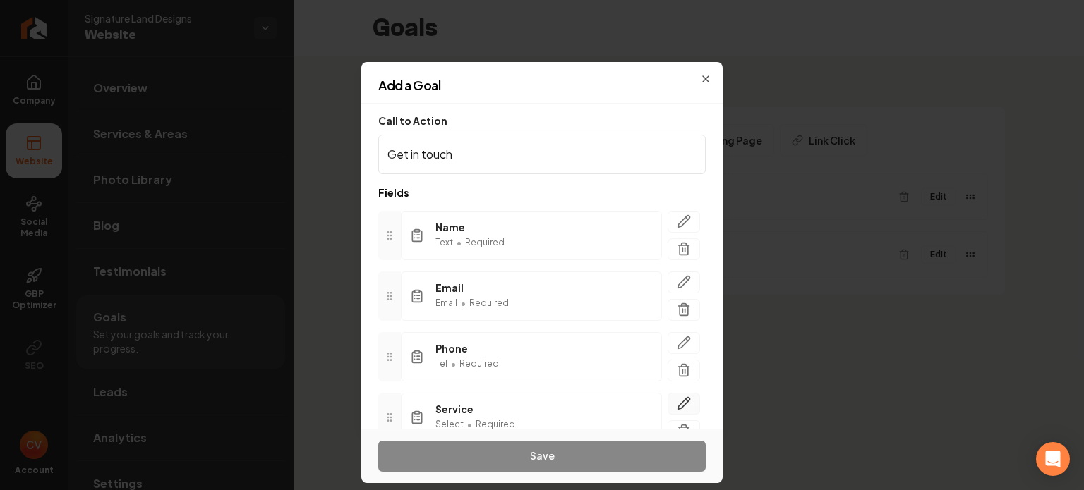
click at [677, 406] on icon "button" at bounding box center [684, 404] width 14 height 14
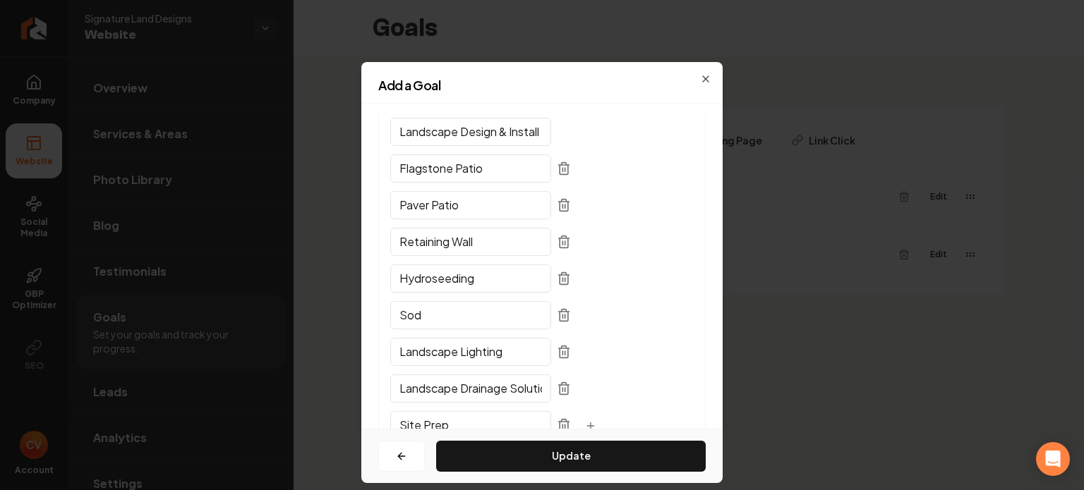
scroll to position [52, 0]
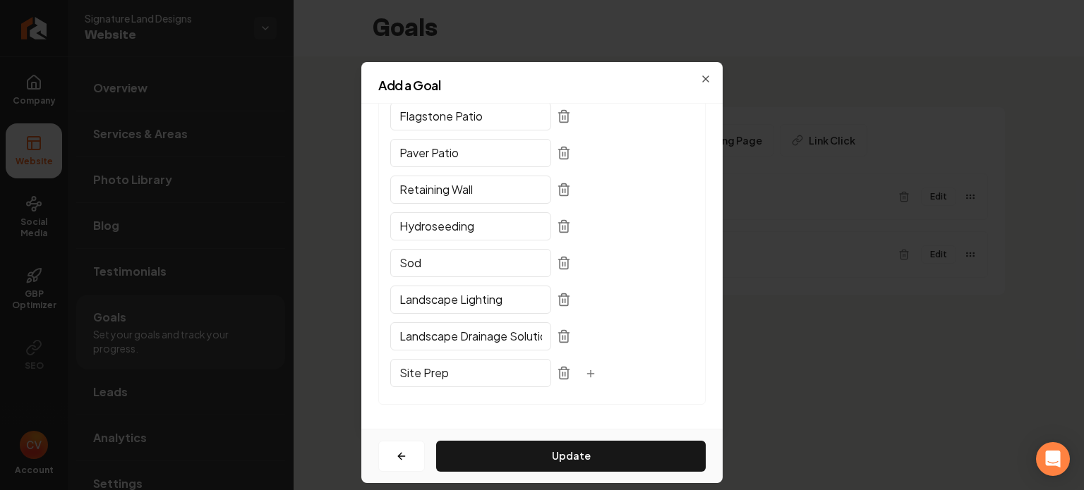
click at [591, 375] on icon "button" at bounding box center [591, 373] width 0 height 6
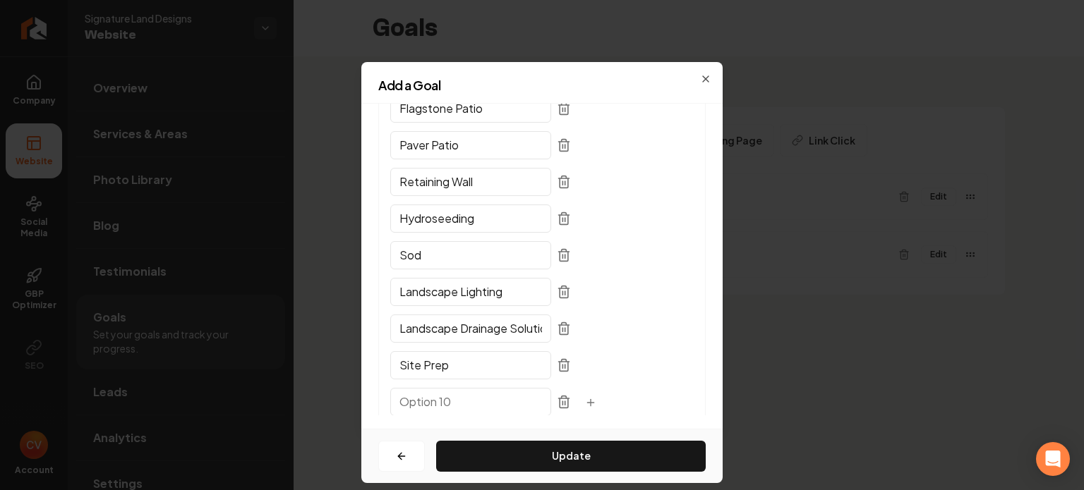
click at [434, 401] on input "text" at bounding box center [470, 402] width 161 height 28
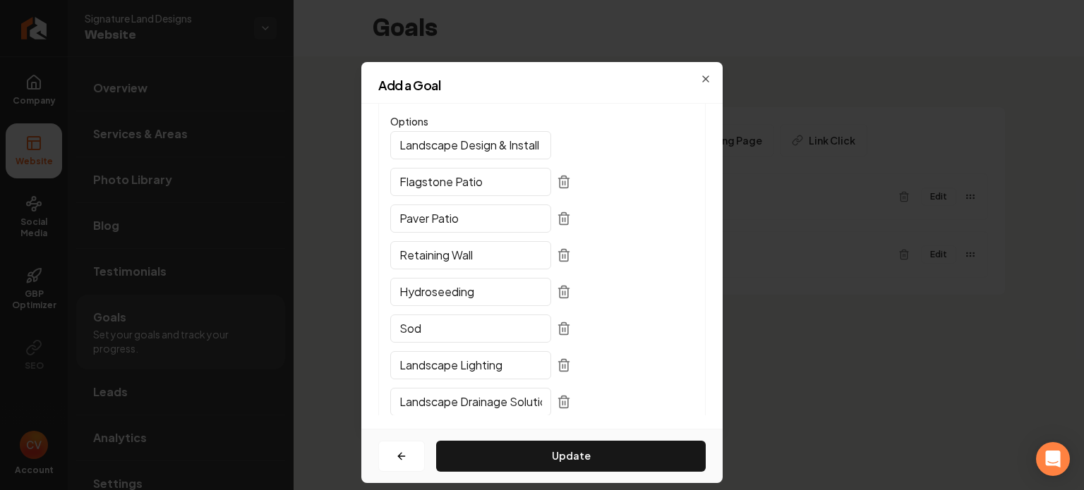
scroll to position [238, 0]
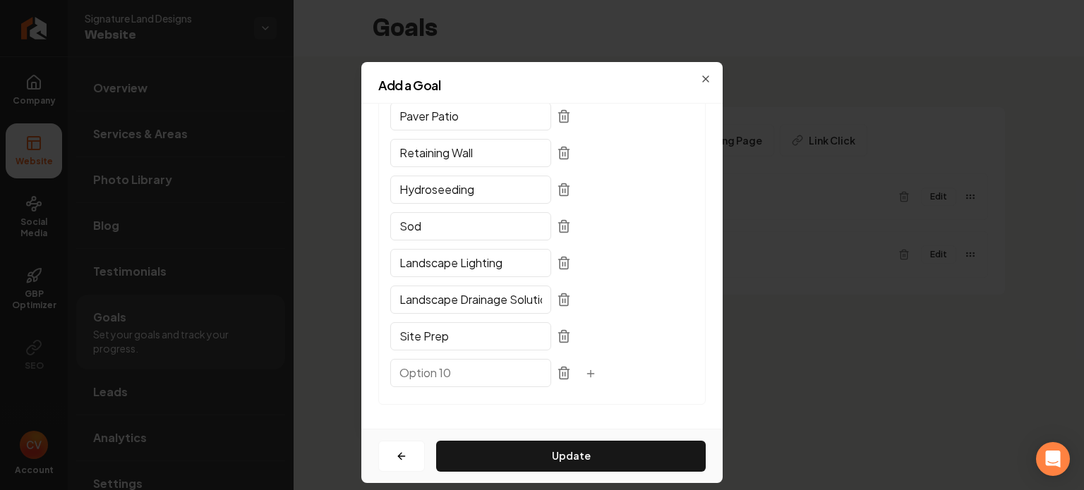
drag, startPoint x: 478, startPoint y: 367, endPoint x: 481, endPoint y: 351, distance: 16.6
click at [481, 351] on div "Options Landscape Design & Install Flagstone Patio Paver Patio Retaining Wall H…" at bounding box center [541, 202] width 303 height 381
drag, startPoint x: 568, startPoint y: 370, endPoint x: 576, endPoint y: 264, distance: 106.8
click at [576, 264] on div "Options Landscape Design & Install Flagstone Patio Paver Patio Retaining Wall H…" at bounding box center [541, 202] width 303 height 381
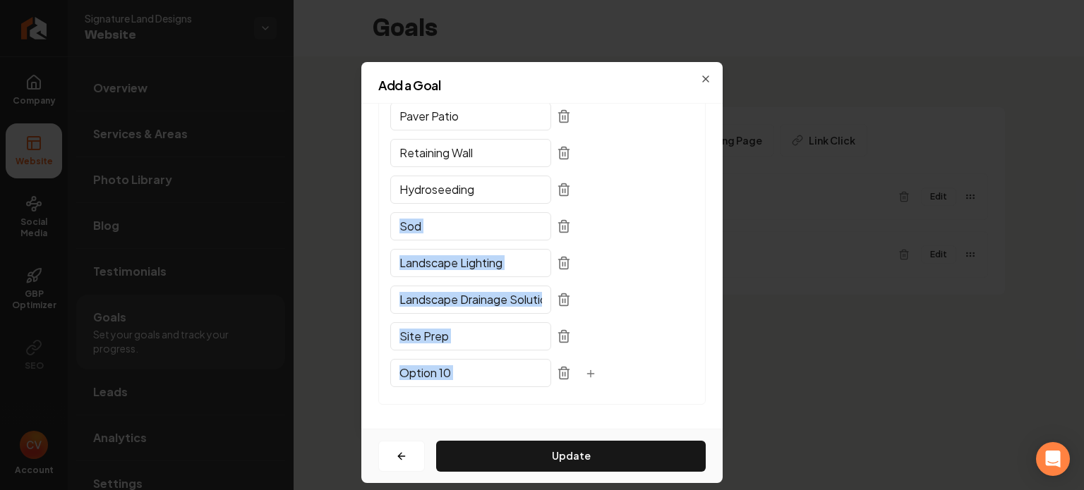
drag, startPoint x: 544, startPoint y: 375, endPoint x: 592, endPoint y: 229, distance: 153.1
click at [592, 229] on div "Options Landscape Design & Install Flagstone Patio Paver Patio Retaining Wall H…" at bounding box center [541, 202] width 303 height 381
click at [592, 231] on div "Sod" at bounding box center [541, 230] width 303 height 31
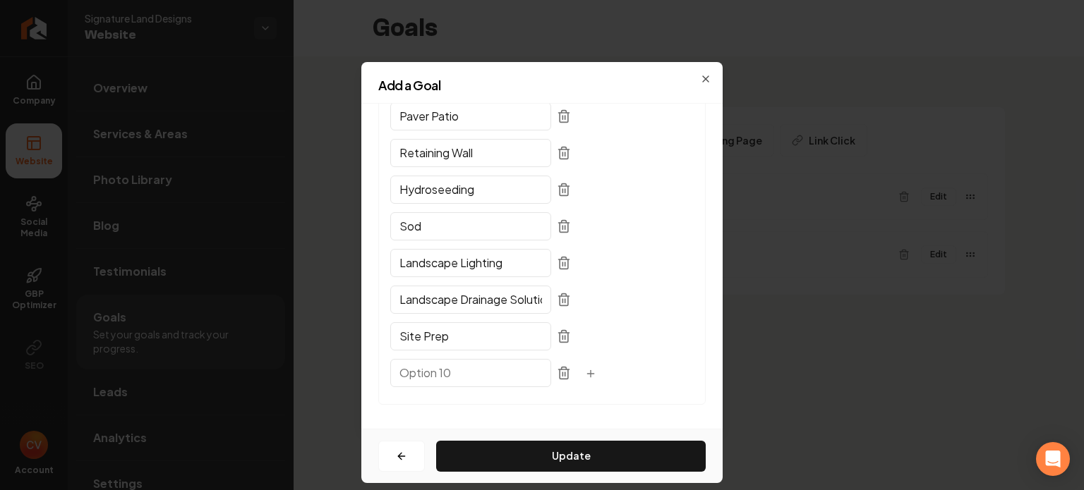
click at [443, 371] on input "text" at bounding box center [470, 373] width 161 height 28
type input "Site Prep"
click at [449, 351] on div "Site Prep" at bounding box center [541, 340] width 303 height 31
click at [443, 335] on input "Site Prep" at bounding box center [470, 336] width 161 height 28
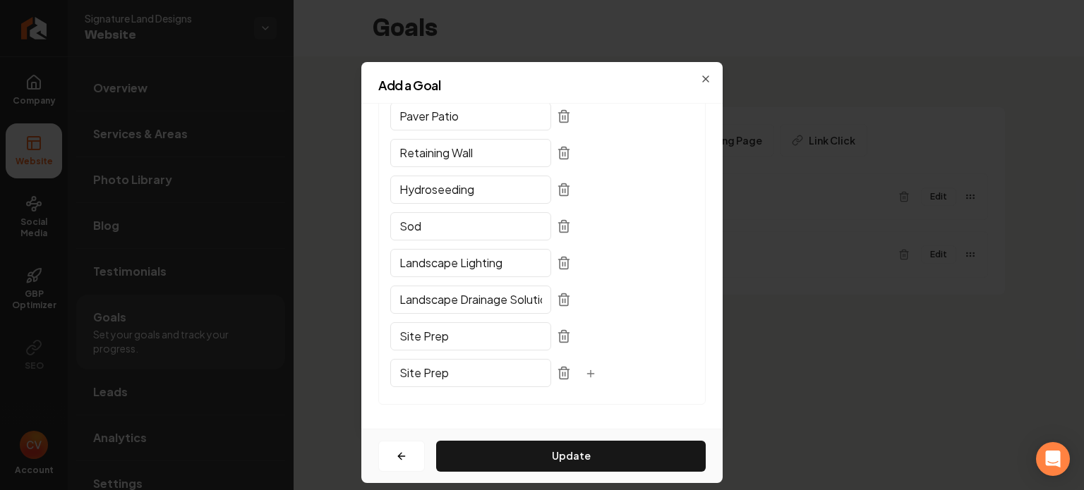
click at [443, 335] on input "Site Prep" at bounding box center [470, 336] width 161 height 28
type input "Landscape Drainage Solutions"
click at [441, 303] on input "Landscape Drainage Solutions" at bounding box center [470, 300] width 161 height 28
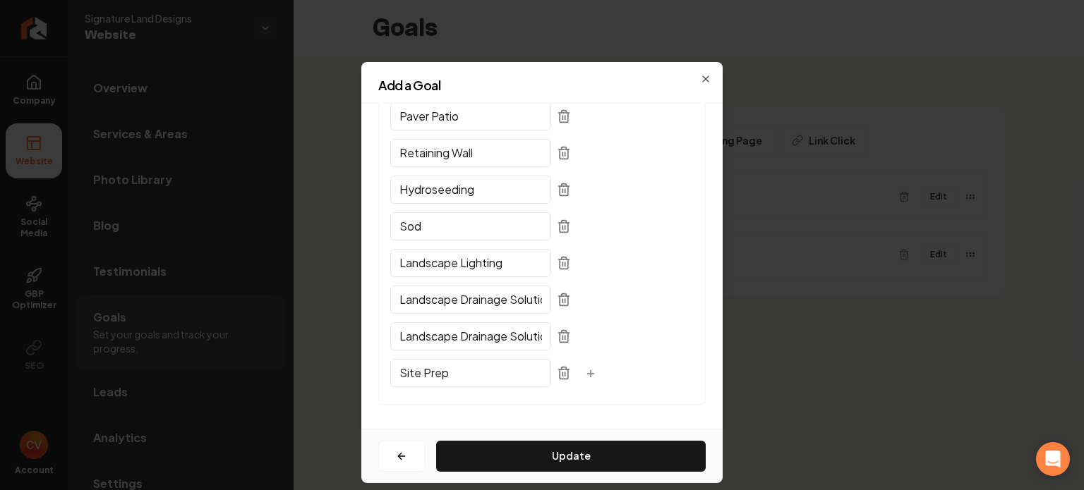
click at [441, 303] on input "Landscape Drainage Solutions" at bounding box center [470, 300] width 161 height 28
type input "Landscape Lighting"
click at [444, 243] on div "Sod" at bounding box center [541, 230] width 303 height 31
click at [442, 271] on input "Landscape Lighting" at bounding box center [470, 263] width 161 height 28
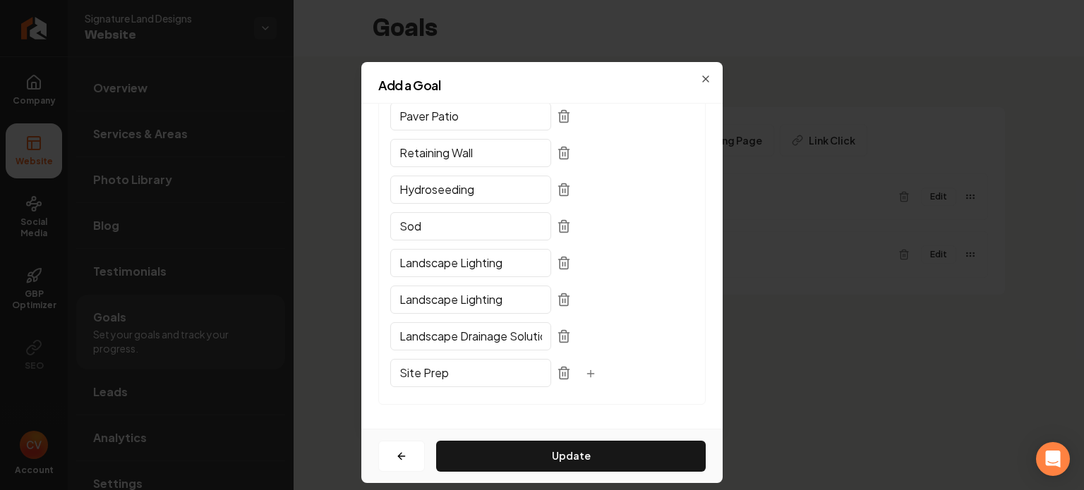
click at [442, 271] on input "Landscape Lighting" at bounding box center [470, 263] width 161 height 28
type input "Sod"
click at [440, 227] on input "Sod" at bounding box center [470, 226] width 161 height 28
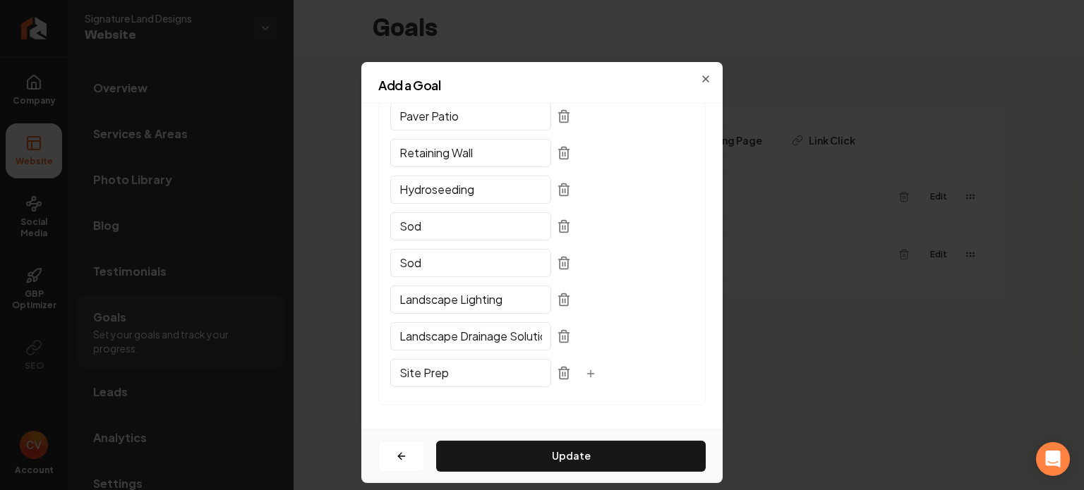
click at [440, 227] on input "Sod" at bounding box center [470, 226] width 161 height 28
type input "Hydroseeding"
click at [442, 186] on input "Hydroseeding" at bounding box center [470, 190] width 161 height 28
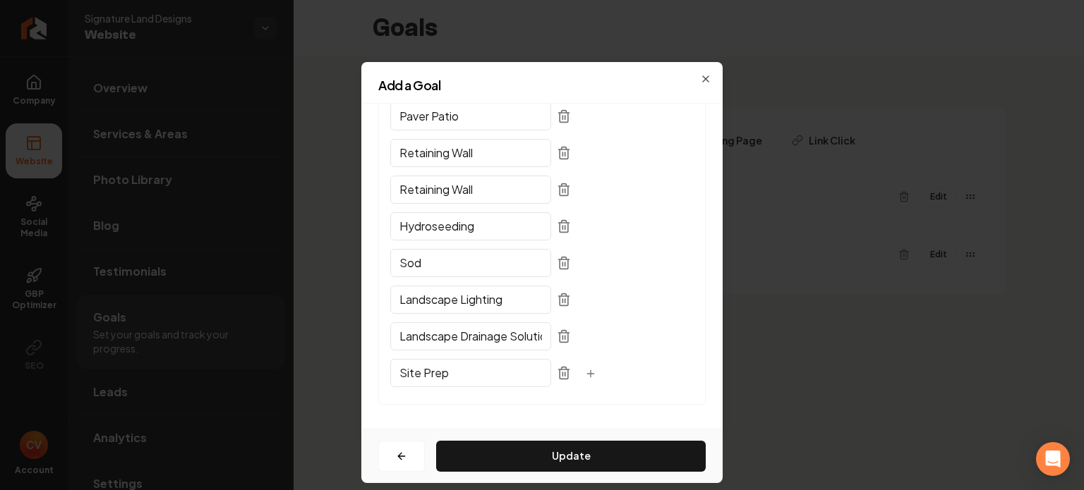
type input "Retaining Wall"
click at [452, 157] on input "Retaining Wall" at bounding box center [470, 153] width 161 height 28
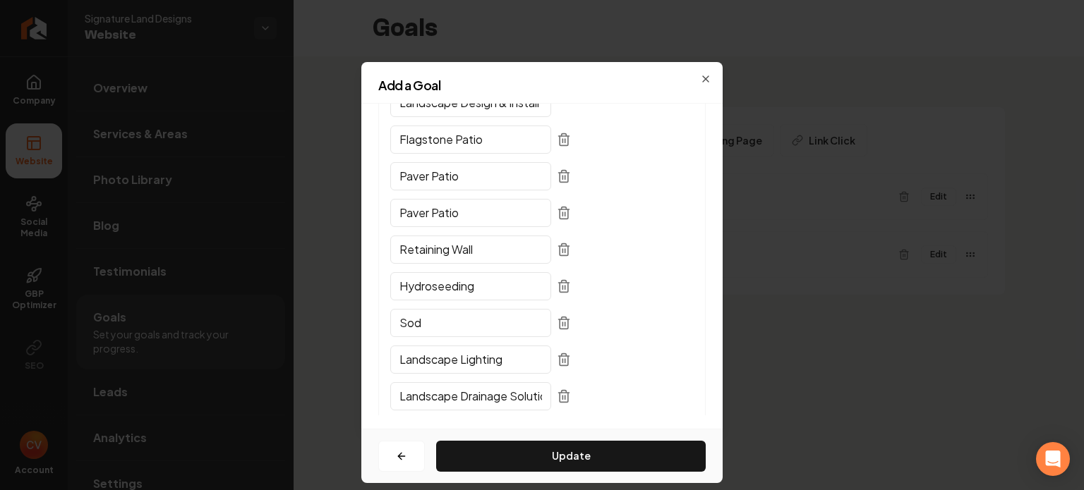
scroll to position [172, 0]
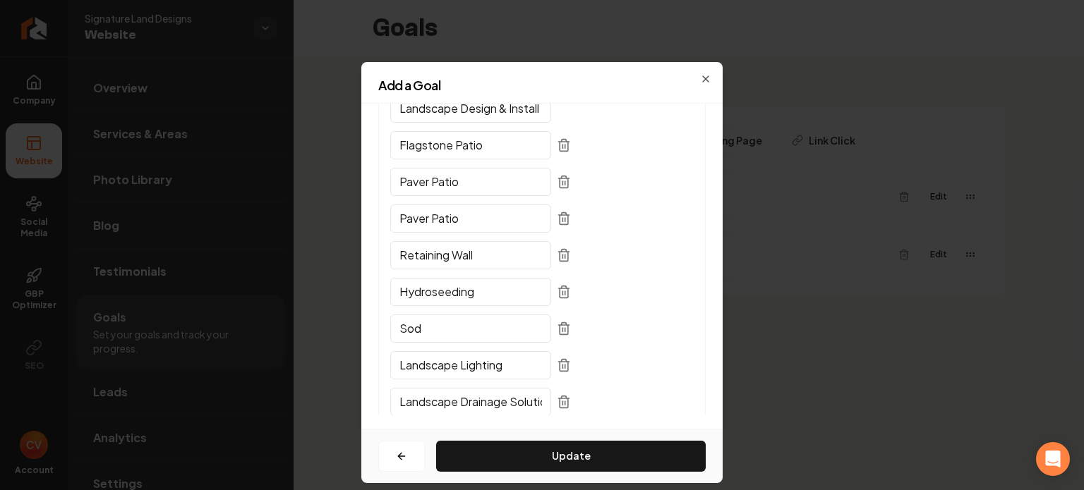
type input "Paver Patio"
click at [444, 179] on input "Paver Patio" at bounding box center [470, 182] width 161 height 28
type input "Flagstone Patio"
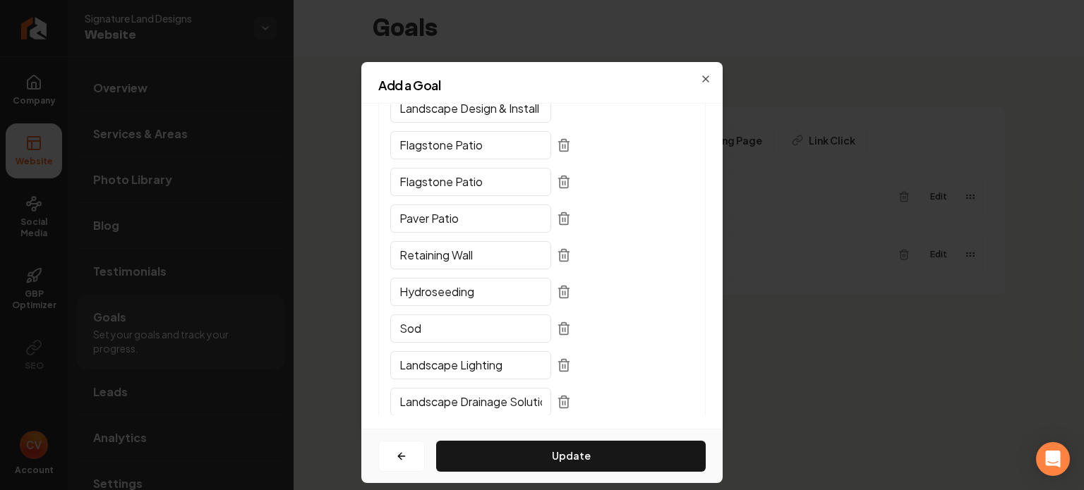
click at [468, 143] on input "Flagstone Patio" at bounding box center [470, 145] width 161 height 28
type input "Landscaping"
click at [610, 449] on button "Update" at bounding box center [571, 456] width 270 height 31
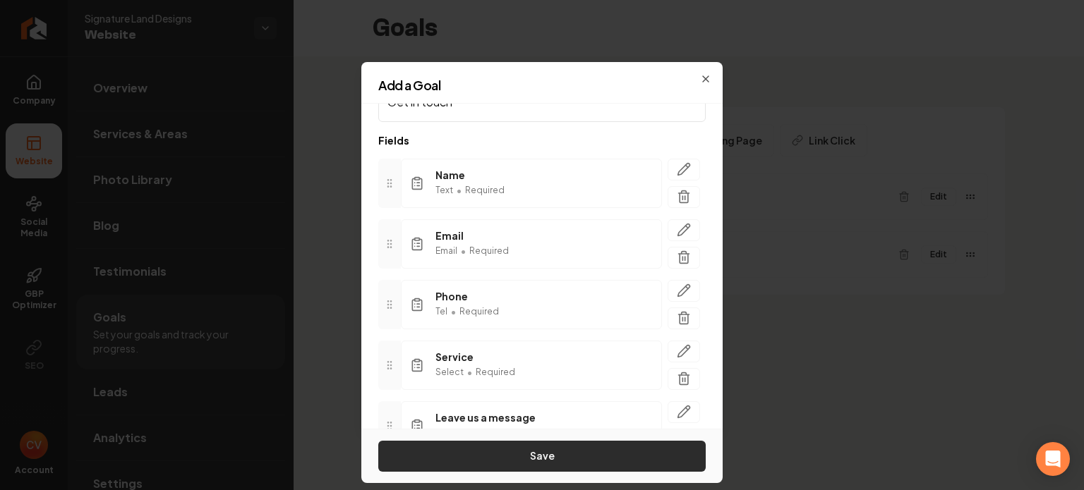
click at [585, 460] on button "Save" at bounding box center [541, 456] width 327 height 31
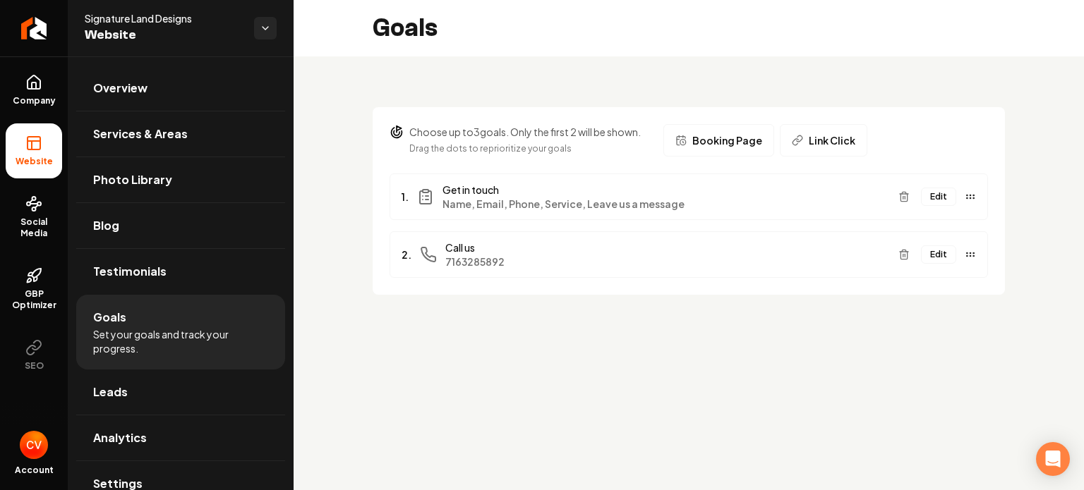
click at [793, 372] on main "Goals Choose up to 3 goals. Only the first 2 will be shown. Drag the dots to re…" at bounding box center [688, 245] width 790 height 490
click at [937, 197] on button "Edit" at bounding box center [938, 197] width 35 height 18
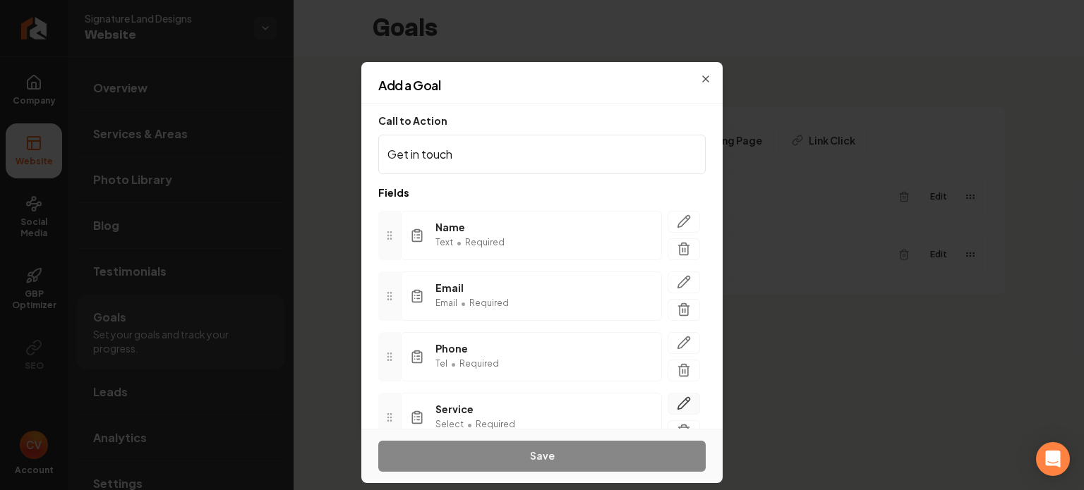
click at [678, 407] on icon "button" at bounding box center [684, 404] width 12 height 12
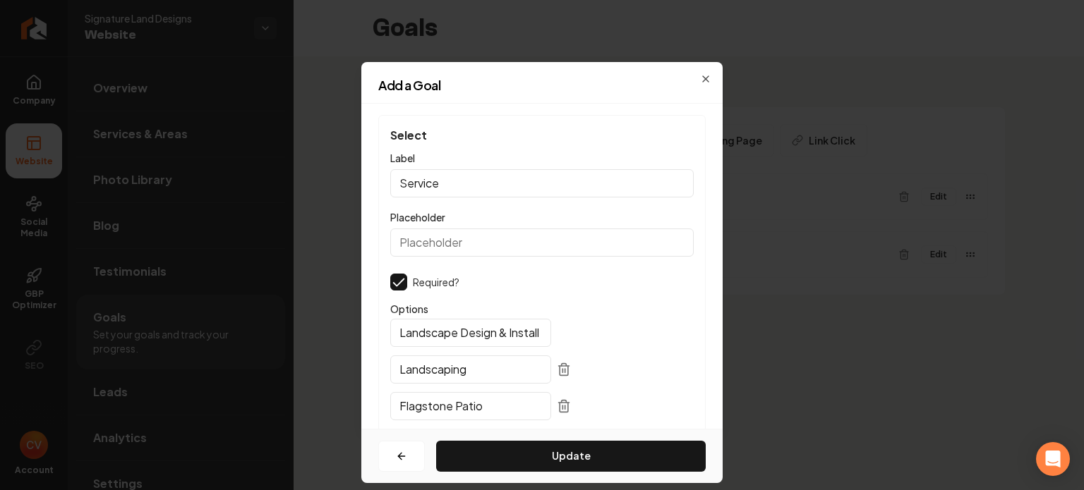
scroll to position [34, 0]
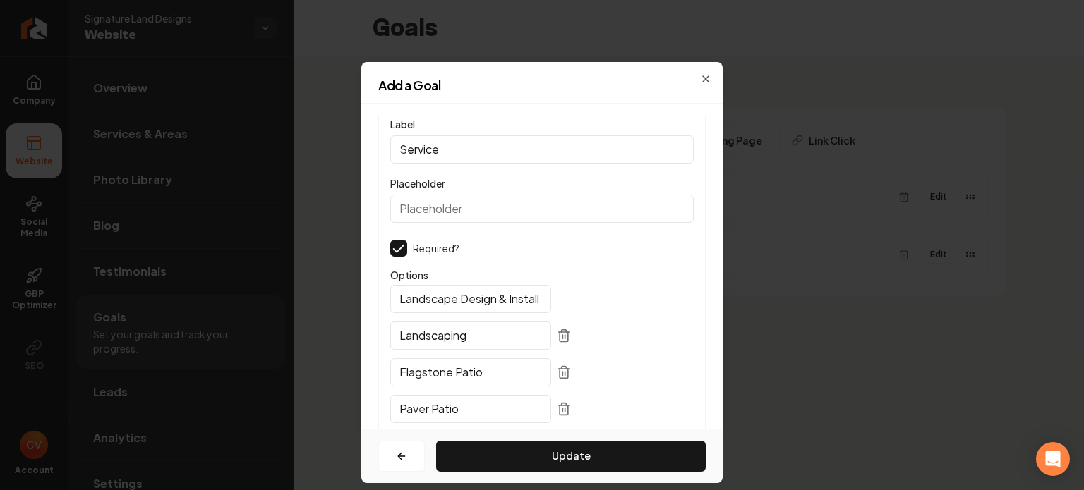
click at [423, 297] on input "Landscape Design & Install" at bounding box center [470, 299] width 161 height 28
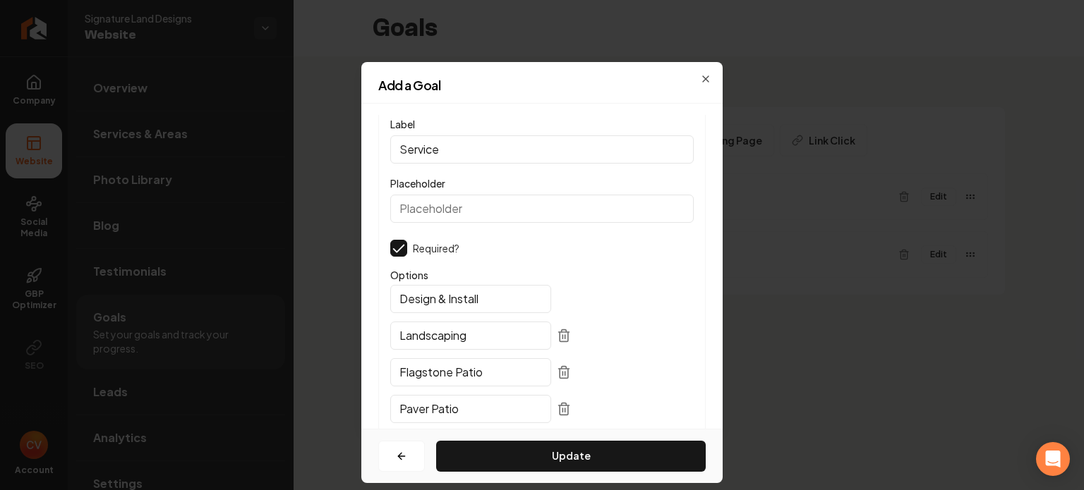
click at [506, 295] on input "Design & Install" at bounding box center [470, 299] width 161 height 28
type input "Design & Install"
click at [553, 456] on button "Update" at bounding box center [571, 456] width 270 height 31
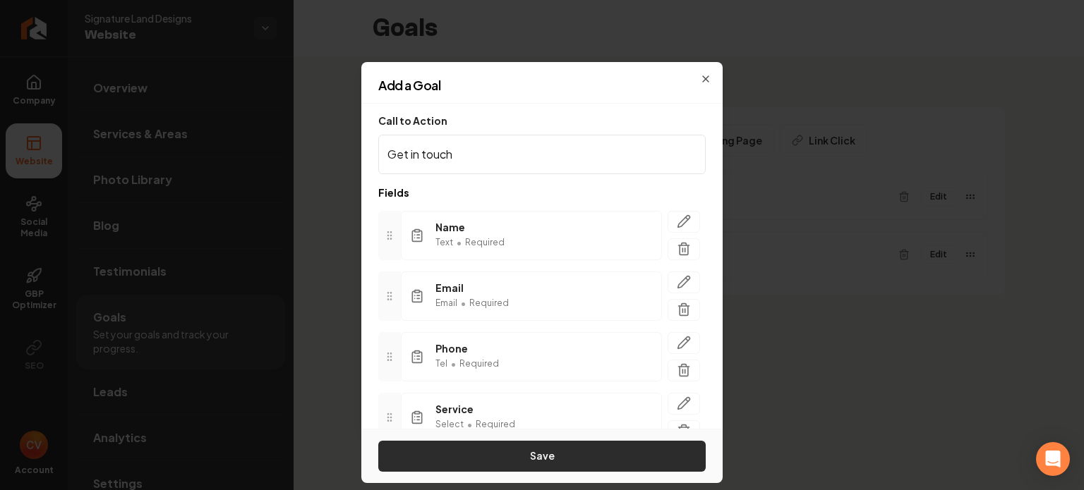
click at [556, 452] on button "Save" at bounding box center [541, 456] width 327 height 31
